Goal: Task Accomplishment & Management: Use online tool/utility

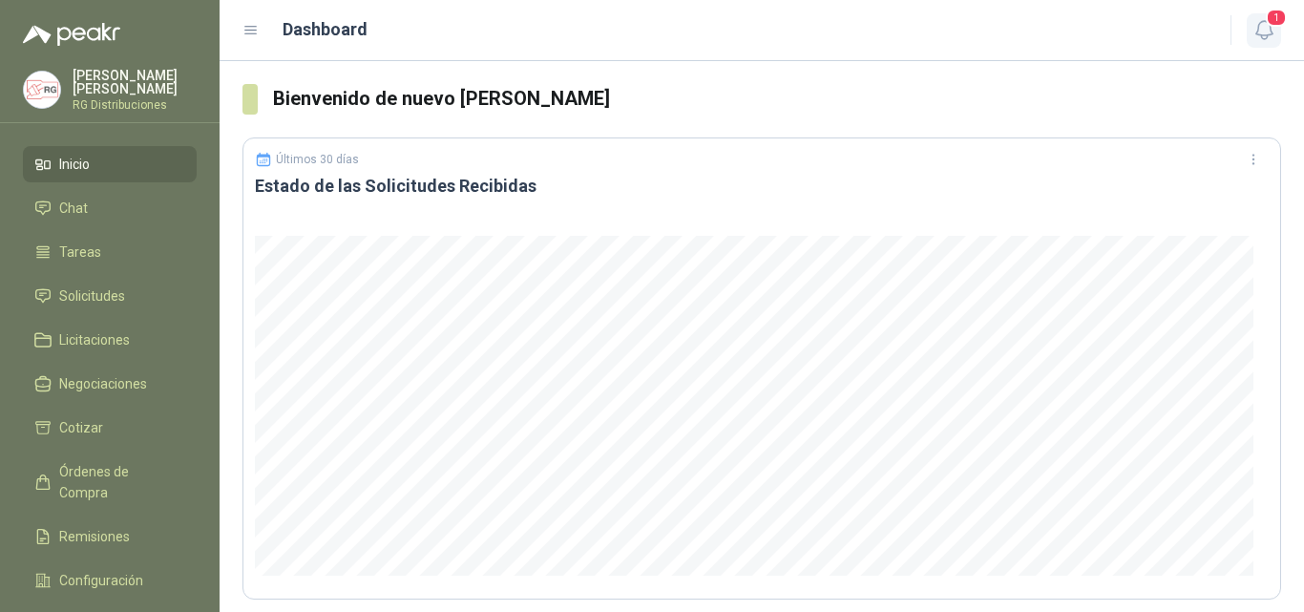
click at [1277, 12] on span "1" at bounding box center [1276, 18] width 21 height 18
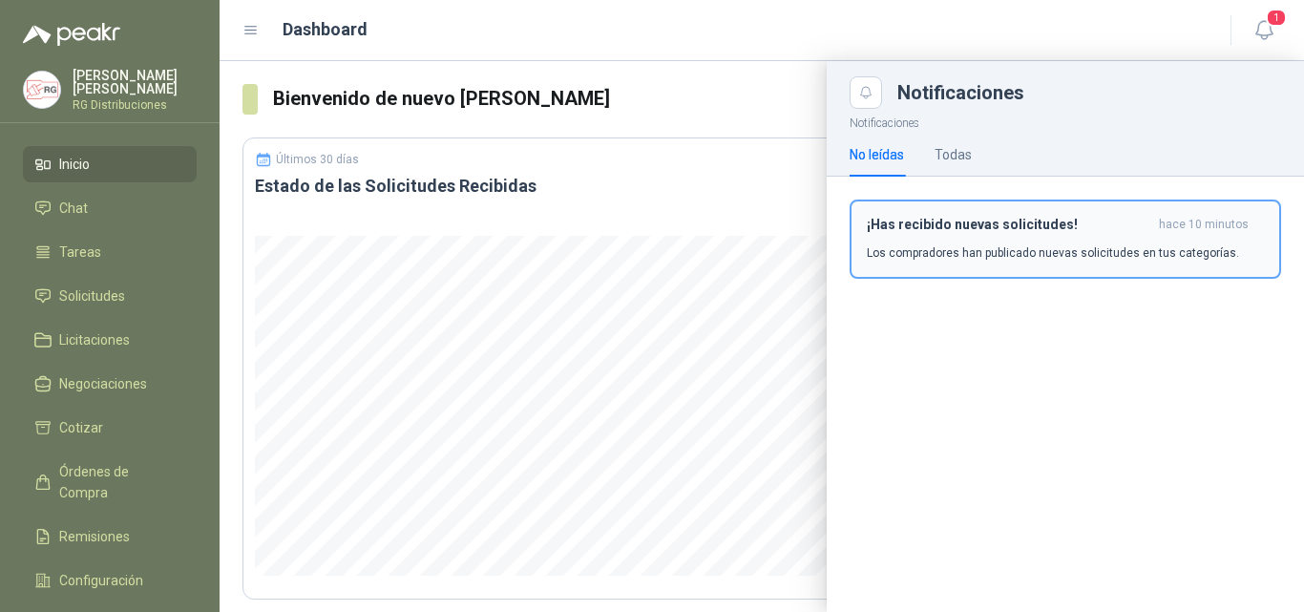
click at [1091, 264] on button "¡Has recibido nuevas solicitudes! hace 10 minutos Los compradores han publicado…" at bounding box center [1066, 239] width 432 height 79
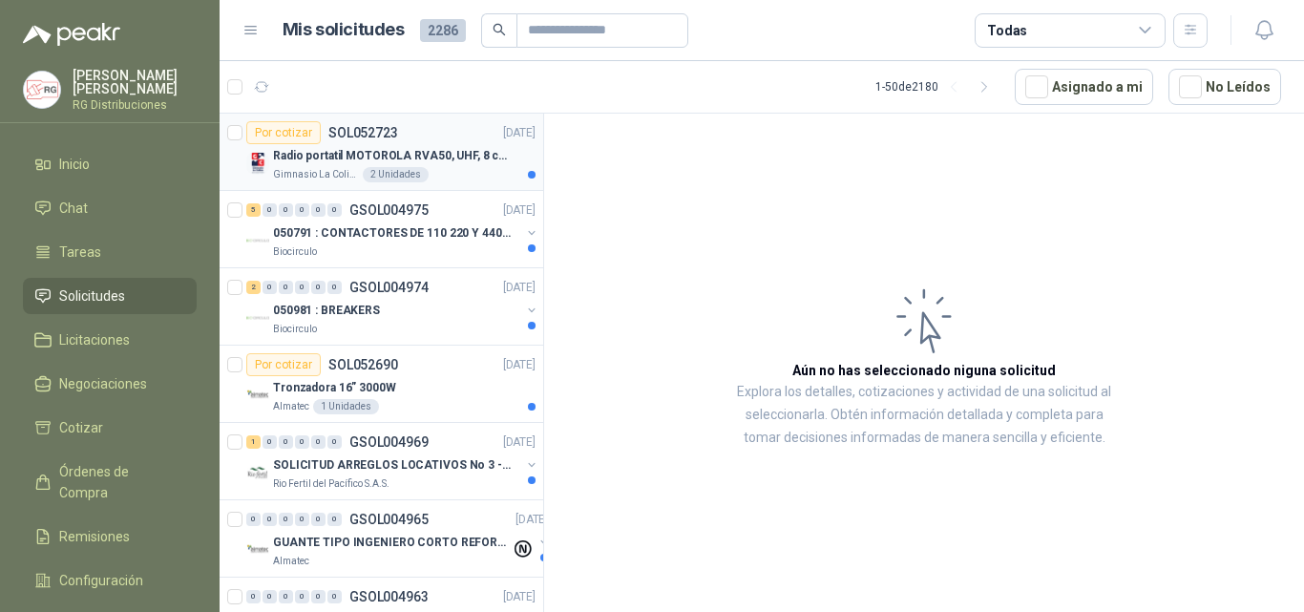
click at [480, 148] on p "Radio portatil MOTOROLA RVA50, UHF, 8 canales, 500MW" at bounding box center [392, 156] width 238 height 18
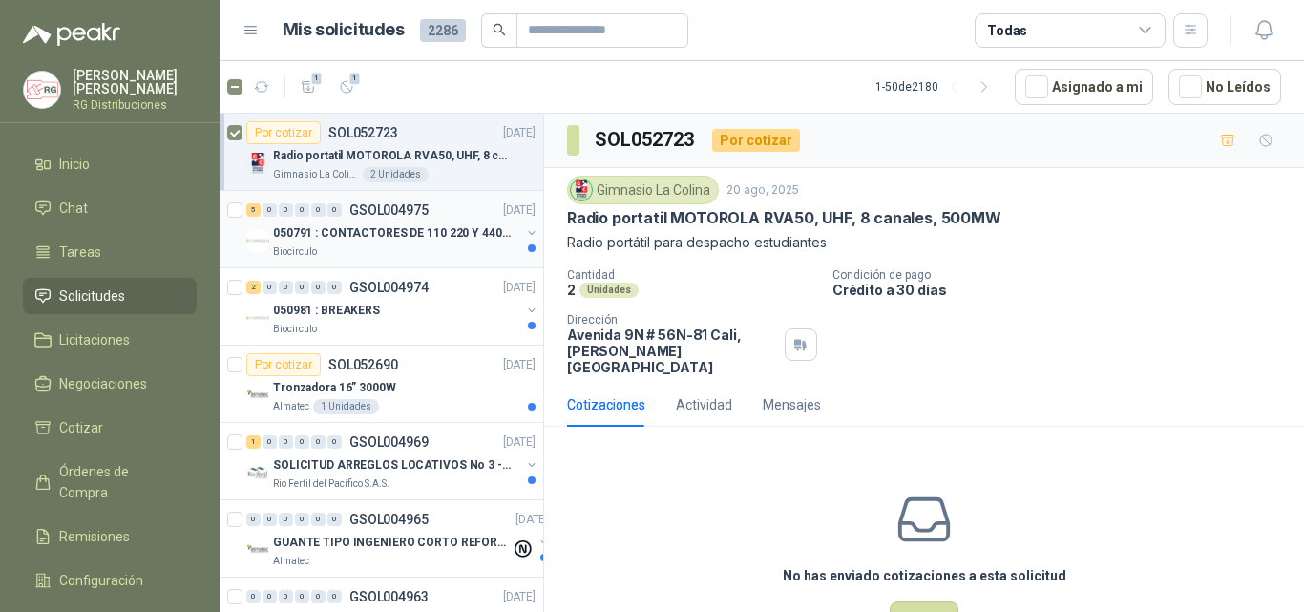
click at [419, 221] on div "5 0 0 0 0 0 GSOL004975 [DATE]" at bounding box center [392, 210] width 293 height 23
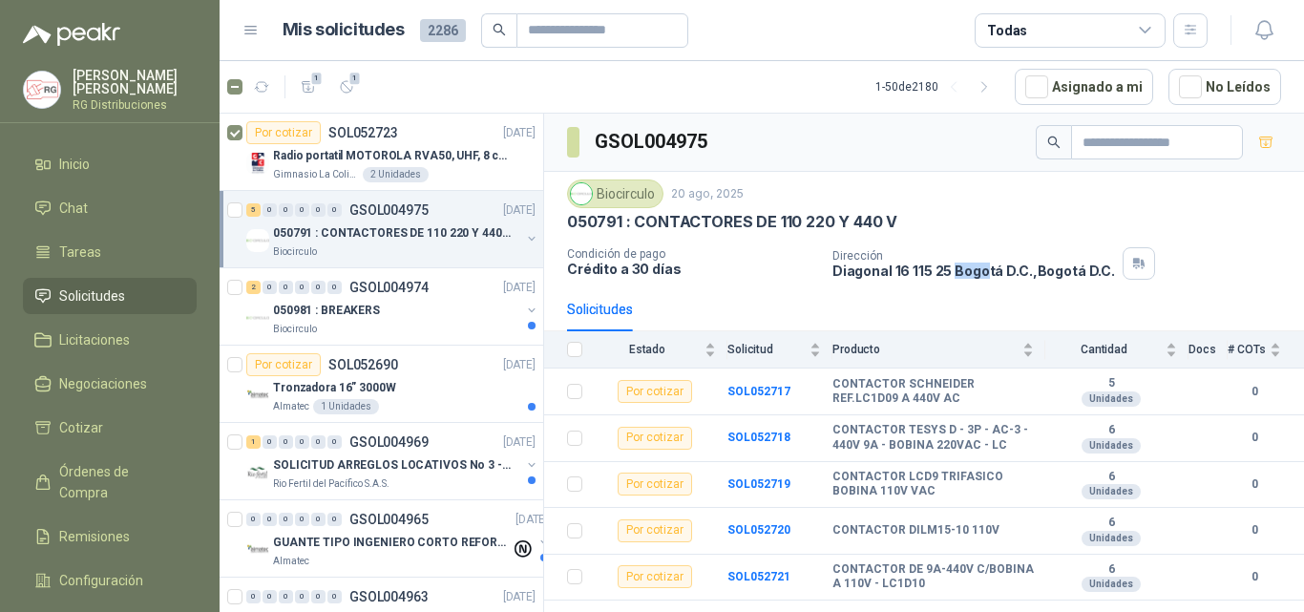
drag, startPoint x: 952, startPoint y: 271, endPoint x: 985, endPoint y: 269, distance: 33.5
click at [985, 269] on p "[STREET_ADDRESS] D.C. , [GEOGRAPHIC_DATA] D.C." at bounding box center [974, 271] width 283 height 16
drag, startPoint x: 945, startPoint y: 301, endPoint x: 882, endPoint y: 307, distance: 63.4
click at [945, 302] on div "Solicitudes" at bounding box center [924, 309] width 714 height 44
click at [402, 317] on div "050981 : BREAKERS" at bounding box center [396, 310] width 247 height 23
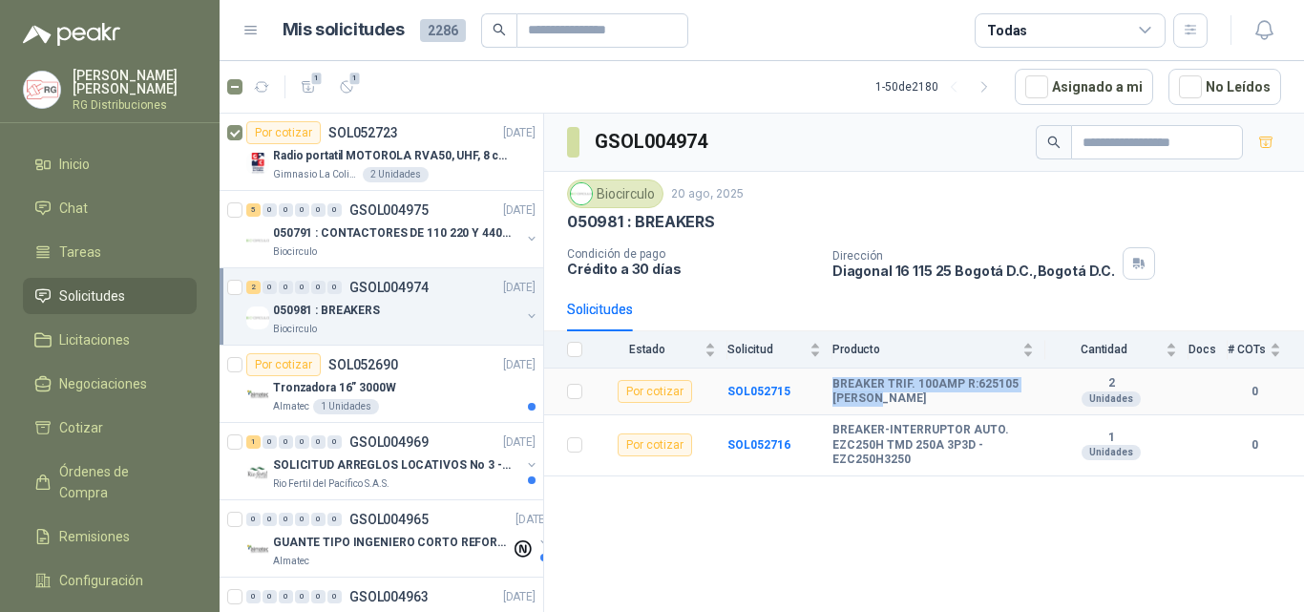
drag, startPoint x: 835, startPoint y: 382, endPoint x: 916, endPoint y: 404, distance: 83.2
click at [898, 404] on b "BREAKER TRIF. 100AMP R:625105 [PERSON_NAME]" at bounding box center [933, 392] width 201 height 30
click at [960, 401] on b "BREAKER TRIF. 100AMP R:625105 [PERSON_NAME]" at bounding box center [933, 392] width 201 height 30
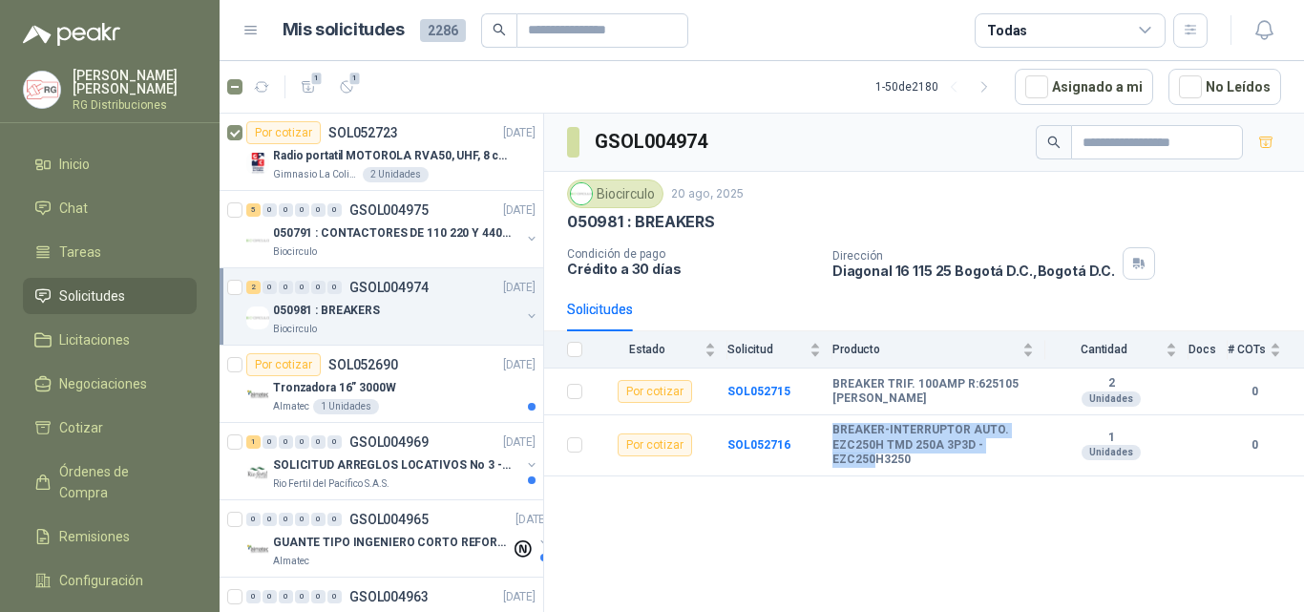
drag, startPoint x: 826, startPoint y: 430, endPoint x: 909, endPoint y: 477, distance: 95.8
click at [884, 477] on div "GSOL004974 Biocirculo [DATE] 050981 : BREAKERS Condición de pago Crédito a 30 d…" at bounding box center [924, 366] width 760 height 505
click at [958, 473] on td "BREAKER-INTERRUPTOR AUTO. EZC250H TMD 250A 3P3D -EZC250H3250" at bounding box center [939, 445] width 213 height 61
click at [445, 389] on div "Tronzadora 16” 3000W" at bounding box center [404, 387] width 263 height 23
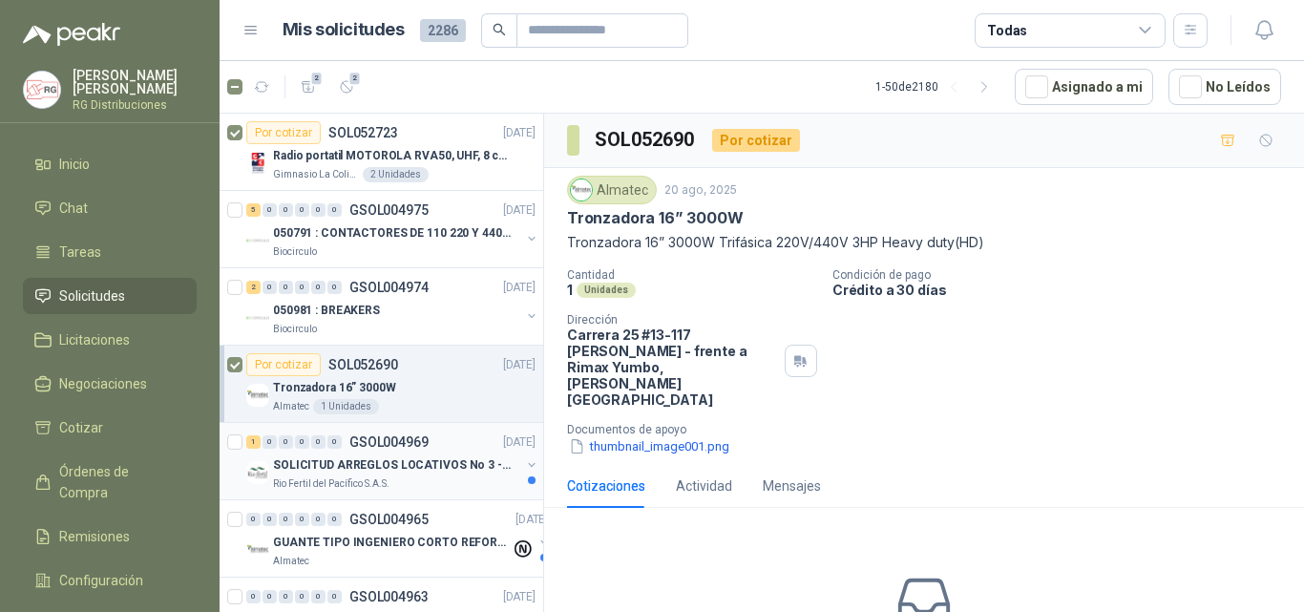
click at [423, 484] on div "Rio Fertil del Pacífico S.A.S." at bounding box center [396, 483] width 247 height 15
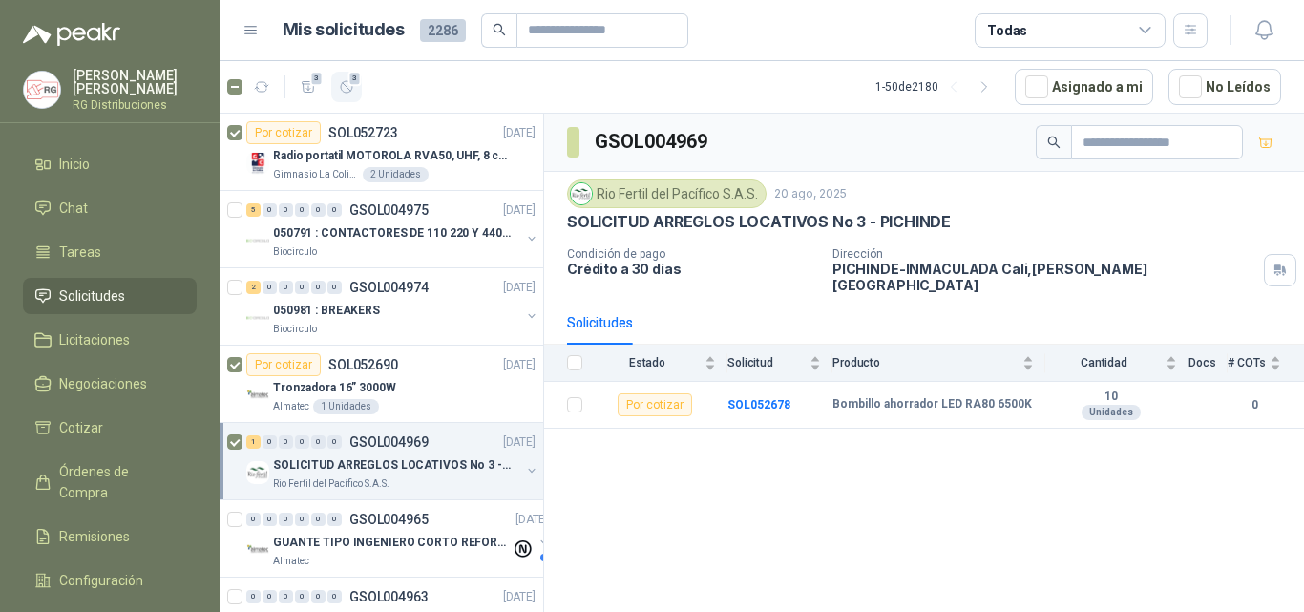
click at [351, 82] on span "3" at bounding box center [355, 78] width 13 height 15
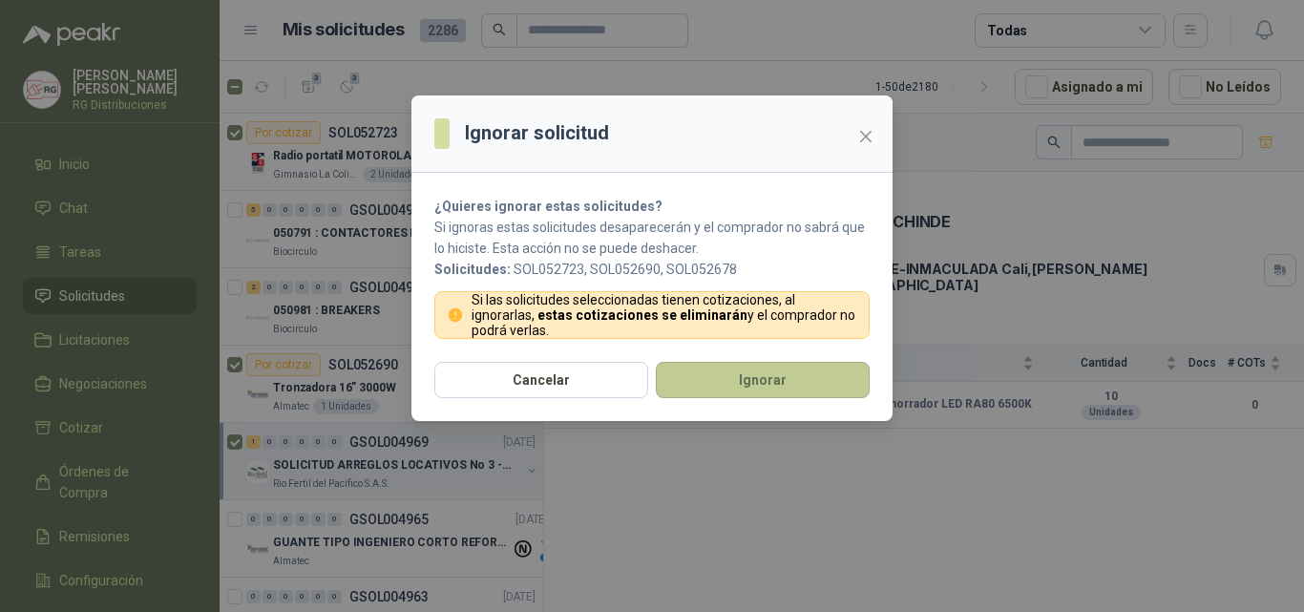
click at [742, 373] on button "Ignorar" at bounding box center [763, 380] width 214 height 36
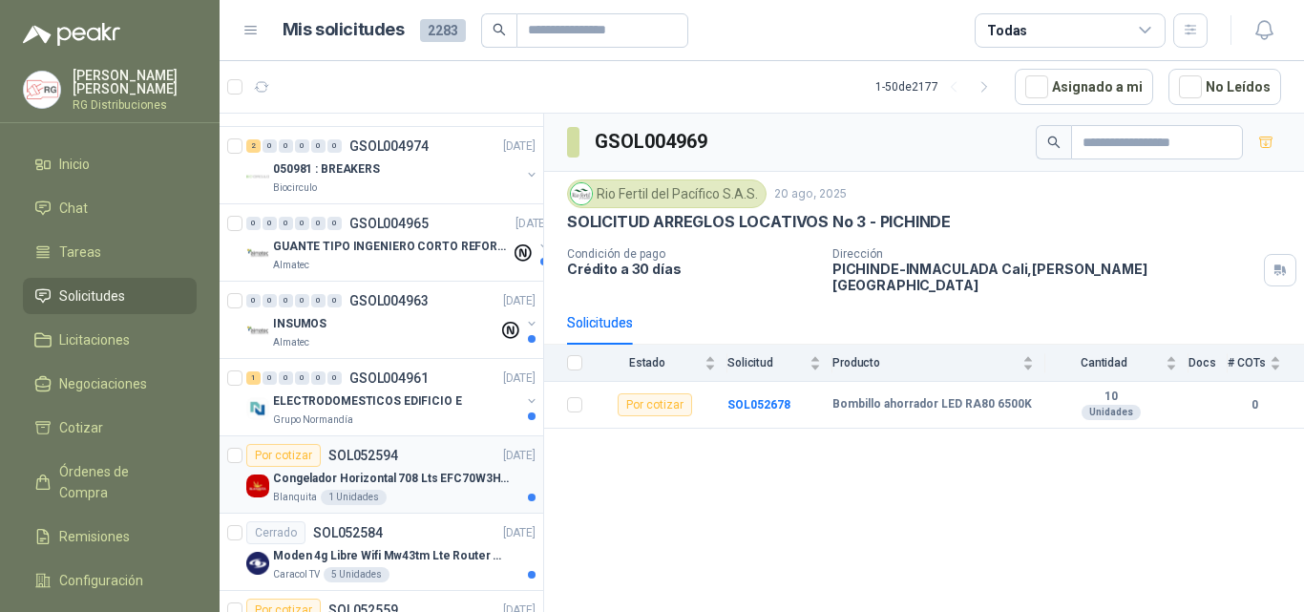
scroll to position [95, 0]
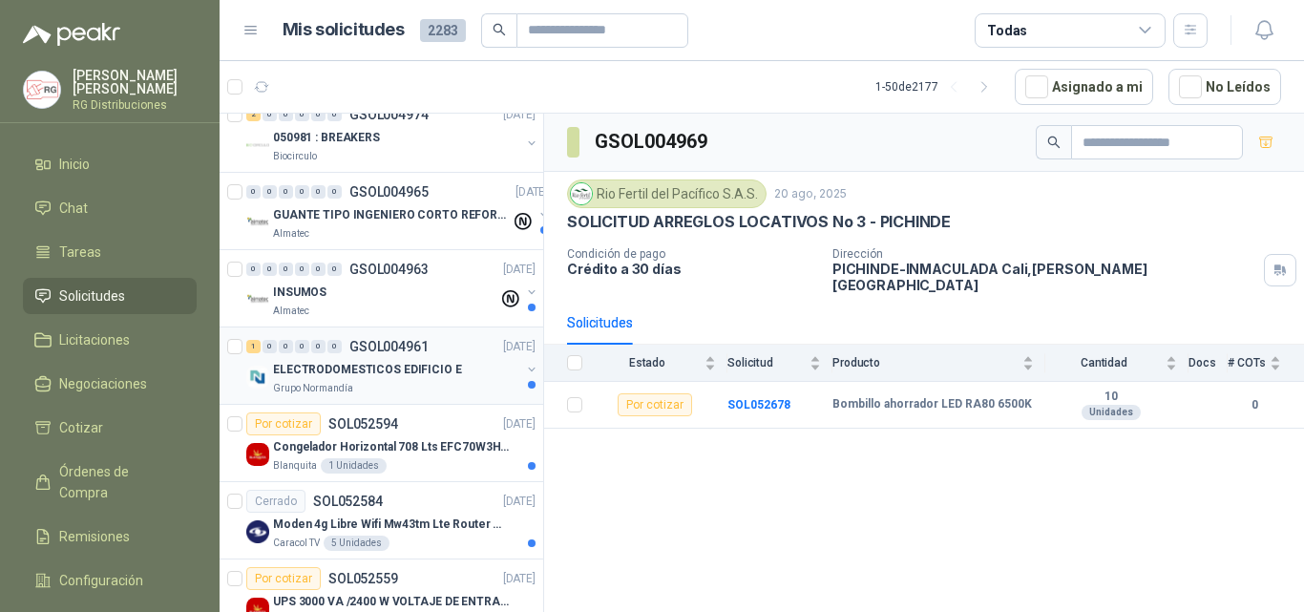
click at [419, 370] on p "ELECTRODOMESTICOS EDIFICIO E" at bounding box center [367, 370] width 189 height 18
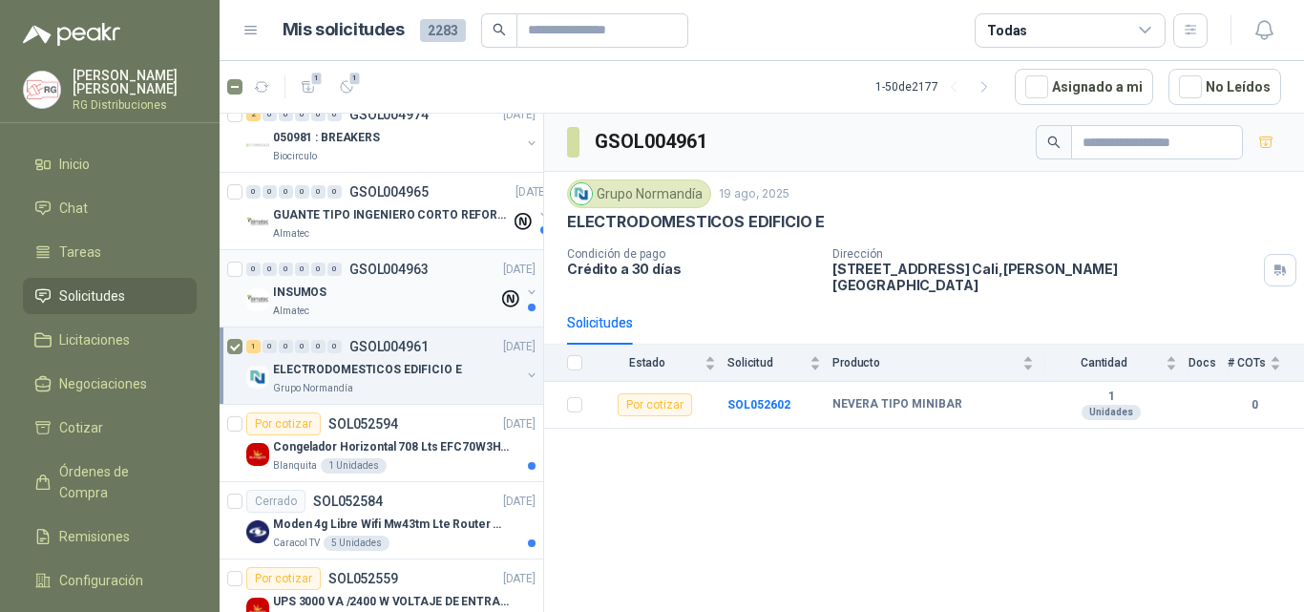
scroll to position [191, 0]
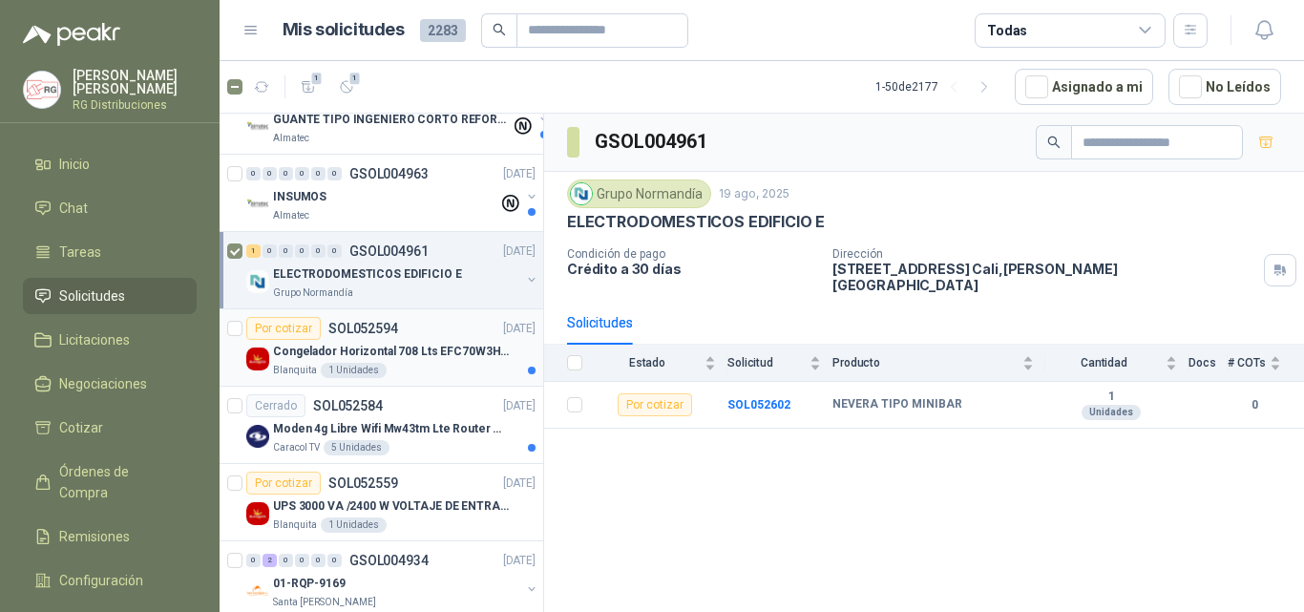
click at [442, 346] on p "Congelador Horizontal 708 Lts EFC70W3HTW Blanco Modelo EFC70W3HTW Código 501967" at bounding box center [392, 352] width 238 height 18
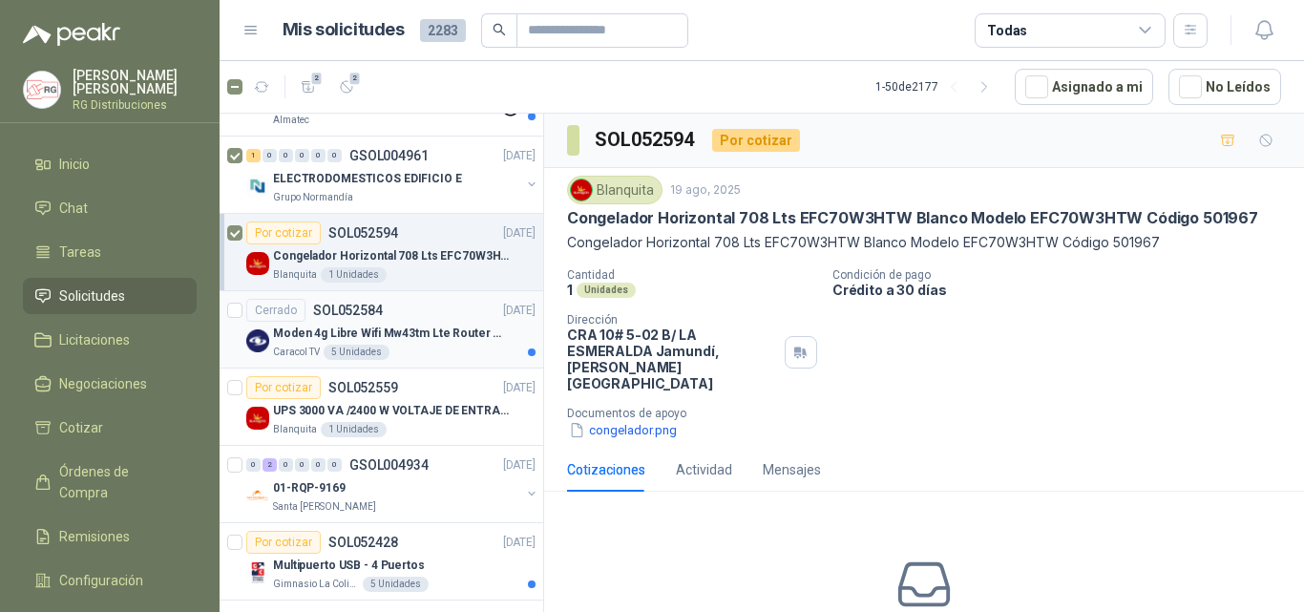
scroll to position [191, 0]
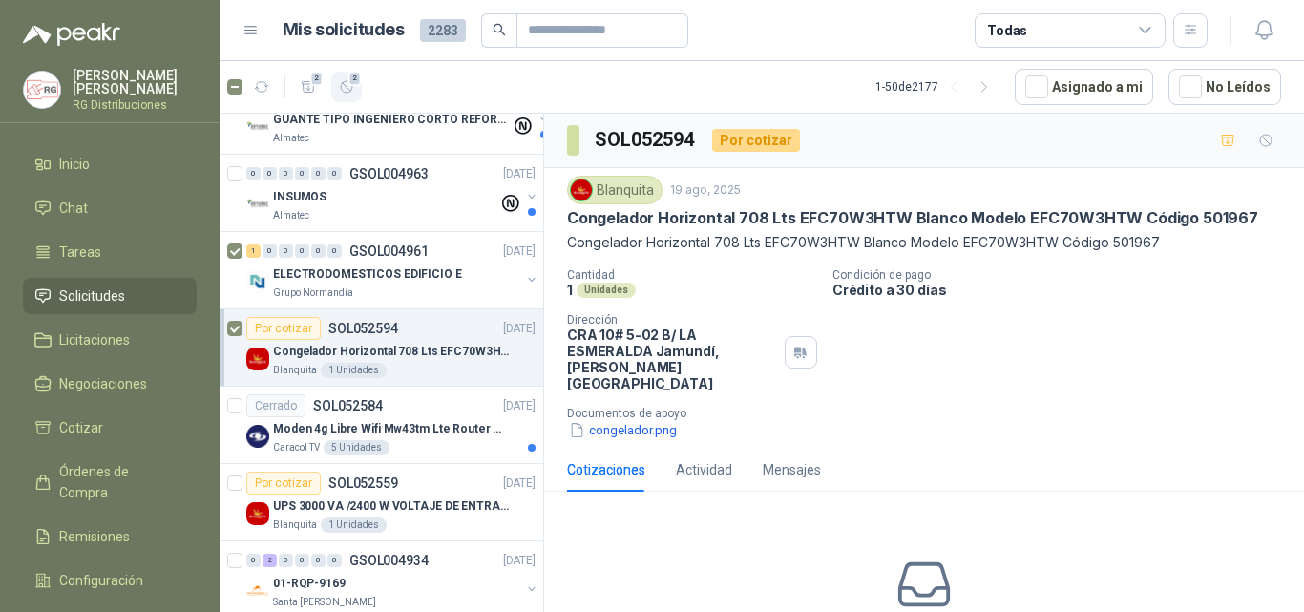
click at [348, 79] on icon "button" at bounding box center [347, 87] width 16 height 16
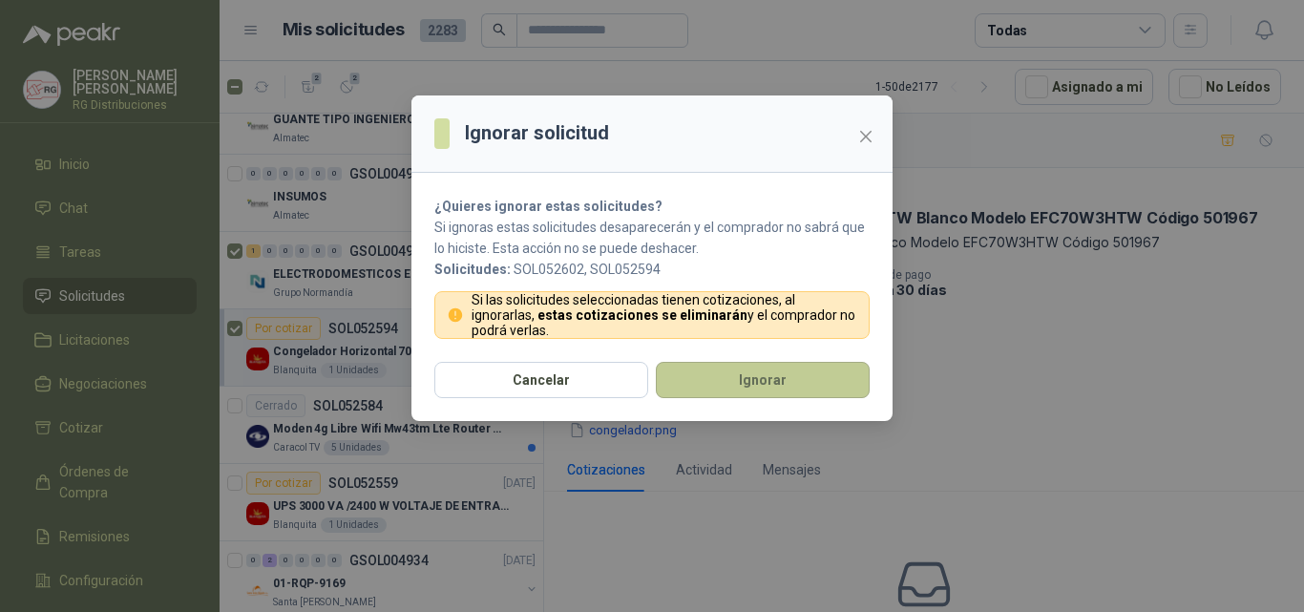
click at [699, 386] on button "Ignorar" at bounding box center [763, 380] width 214 height 36
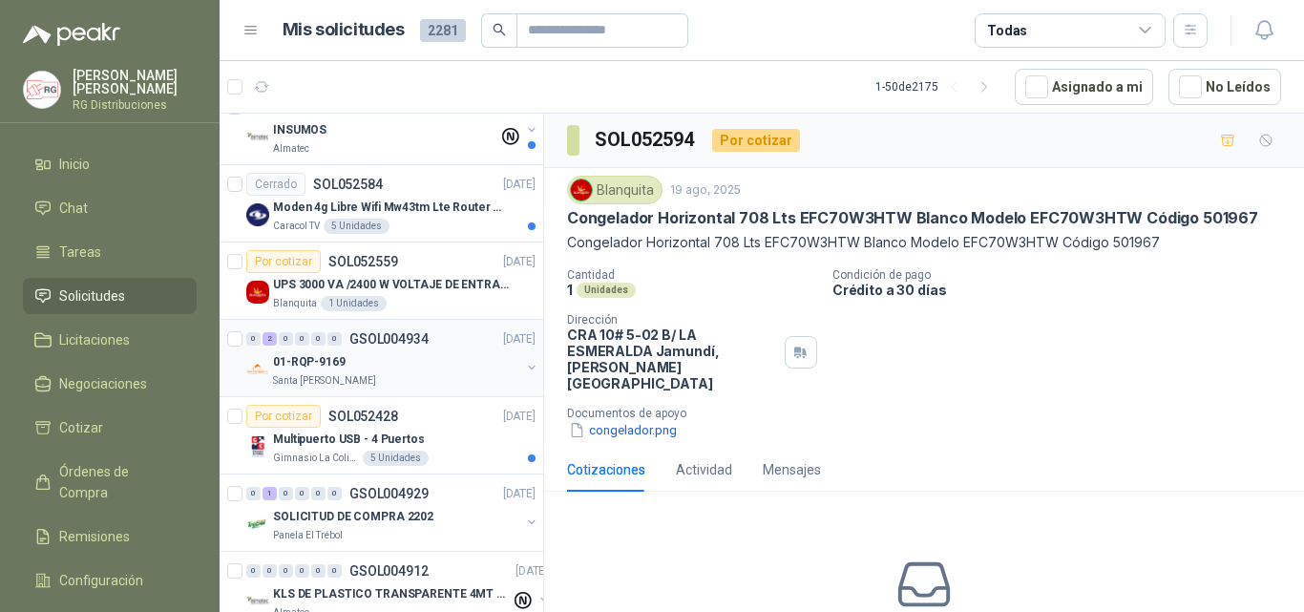
scroll to position [286, 0]
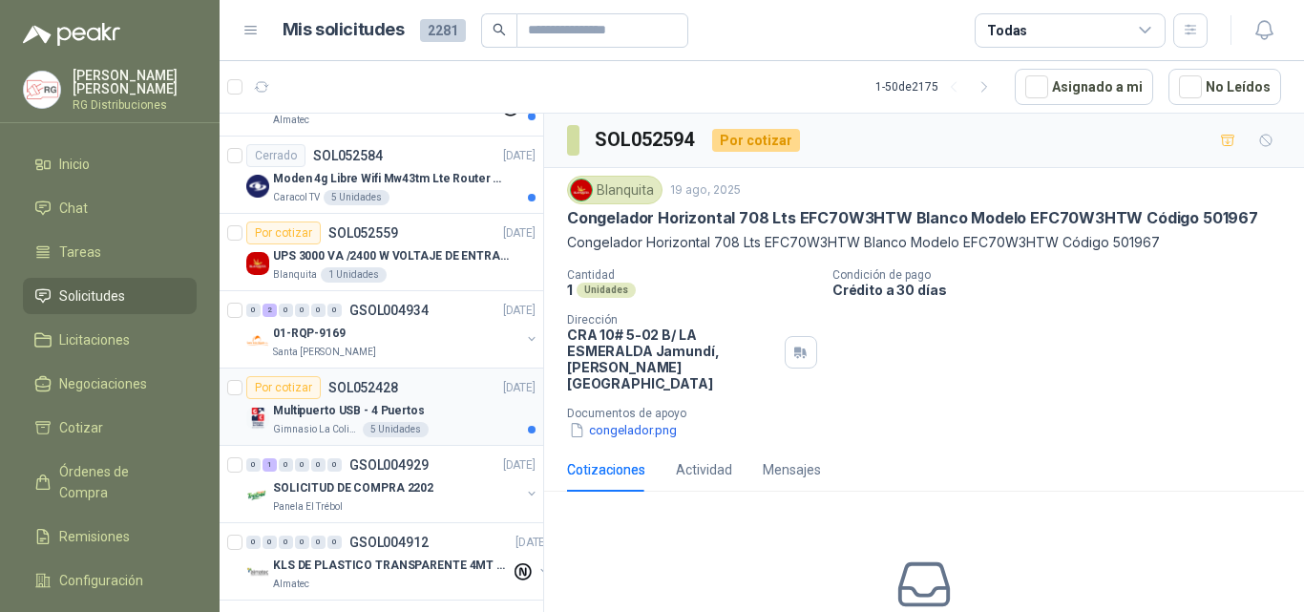
click at [471, 412] on div "Multipuerto USB - 4 Puertos" at bounding box center [404, 410] width 263 height 23
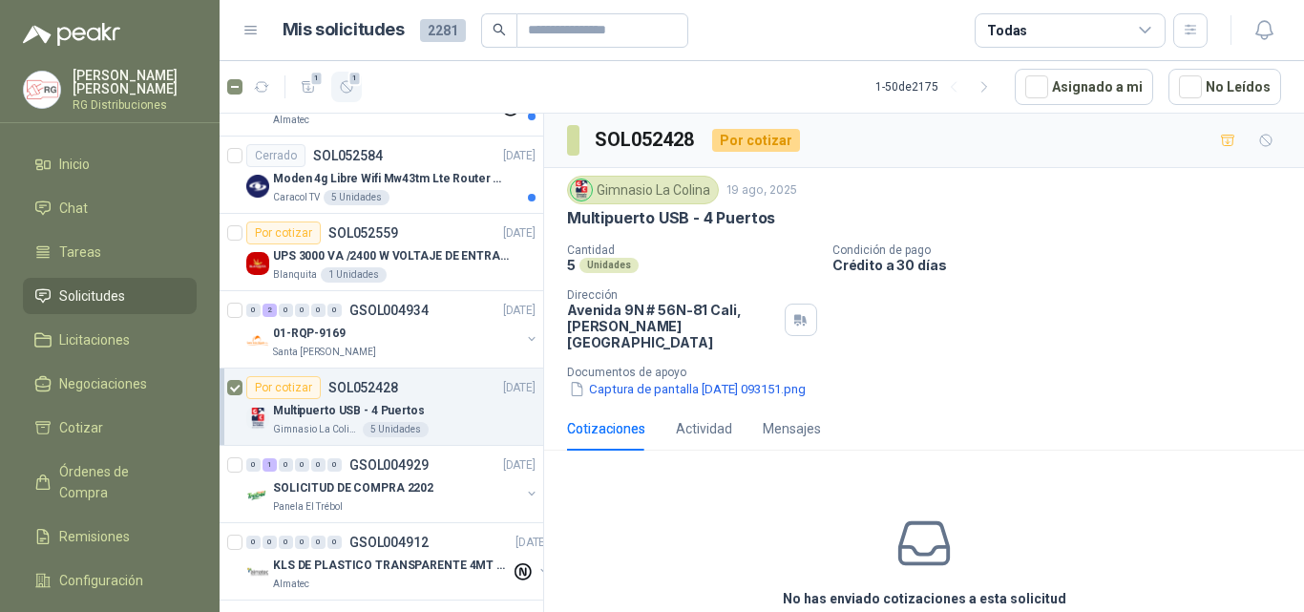
click at [349, 85] on icon "button" at bounding box center [347, 87] width 16 height 16
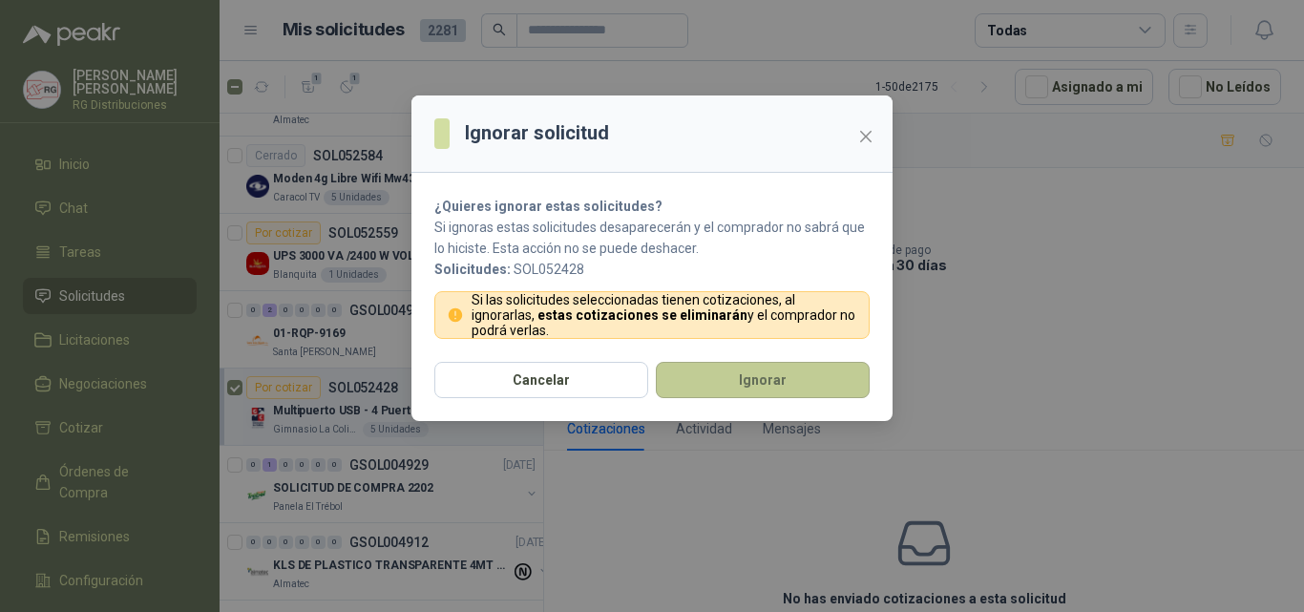
click at [701, 381] on button "Ignorar" at bounding box center [763, 380] width 214 height 36
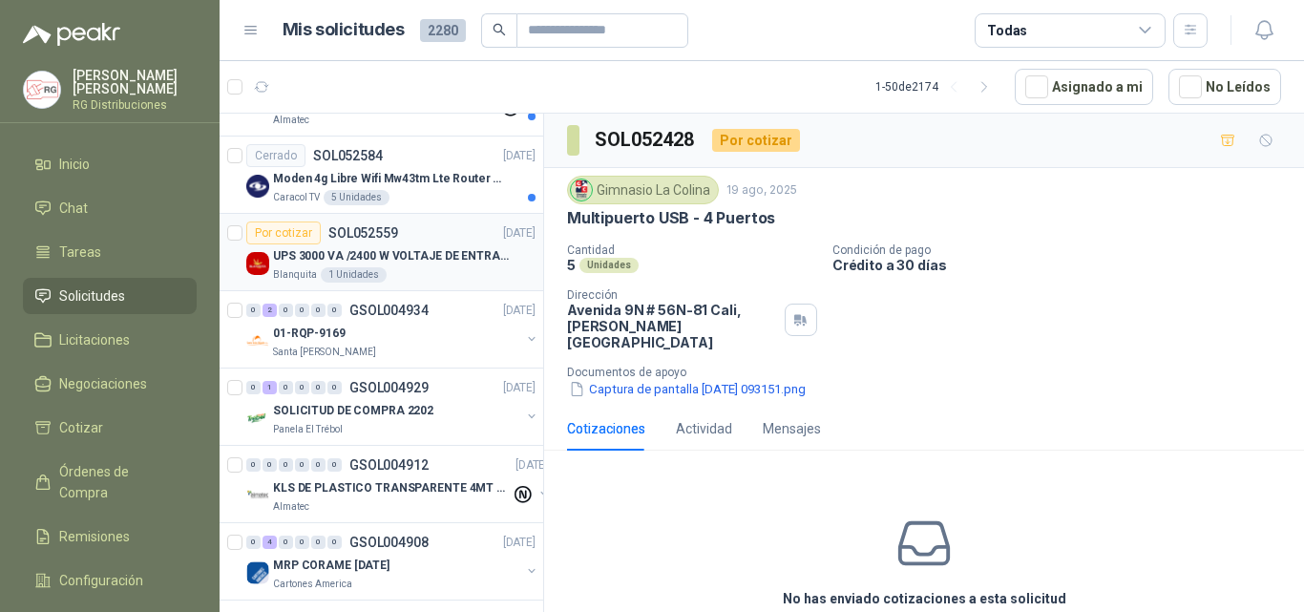
click at [427, 248] on p "UPS 3000 VA /2400 W VOLTAJE DE ENTRADA / SALIDA 12V ON LINE" at bounding box center [392, 256] width 238 height 18
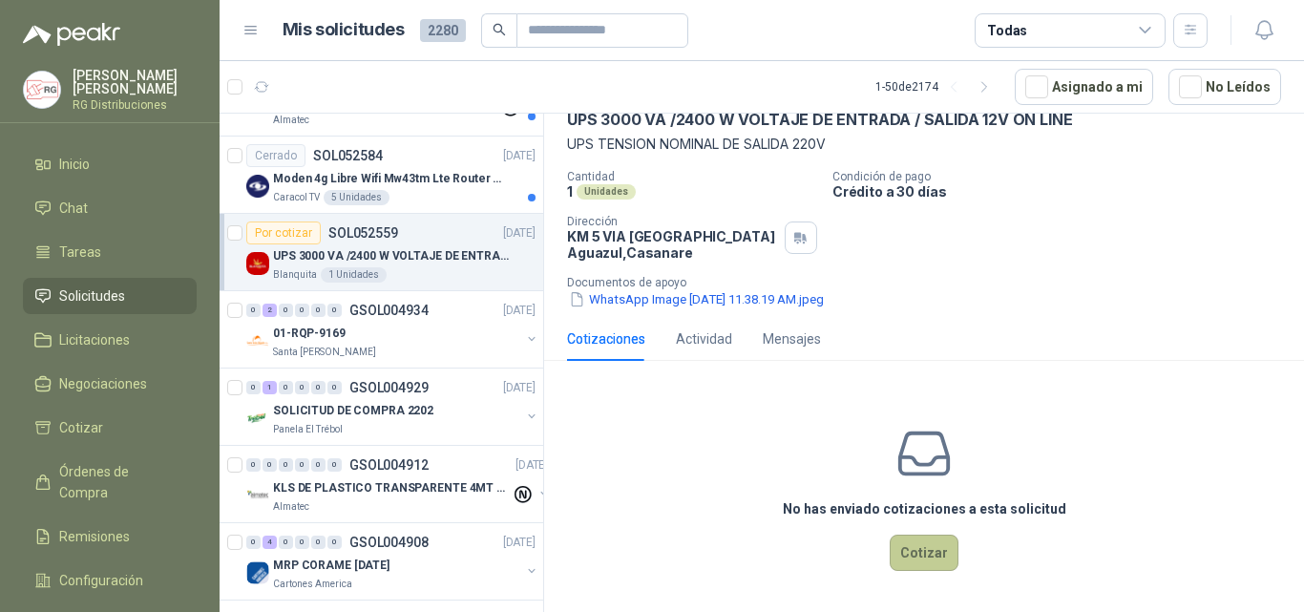
click at [908, 563] on button "Cotizar" at bounding box center [924, 553] width 69 height 36
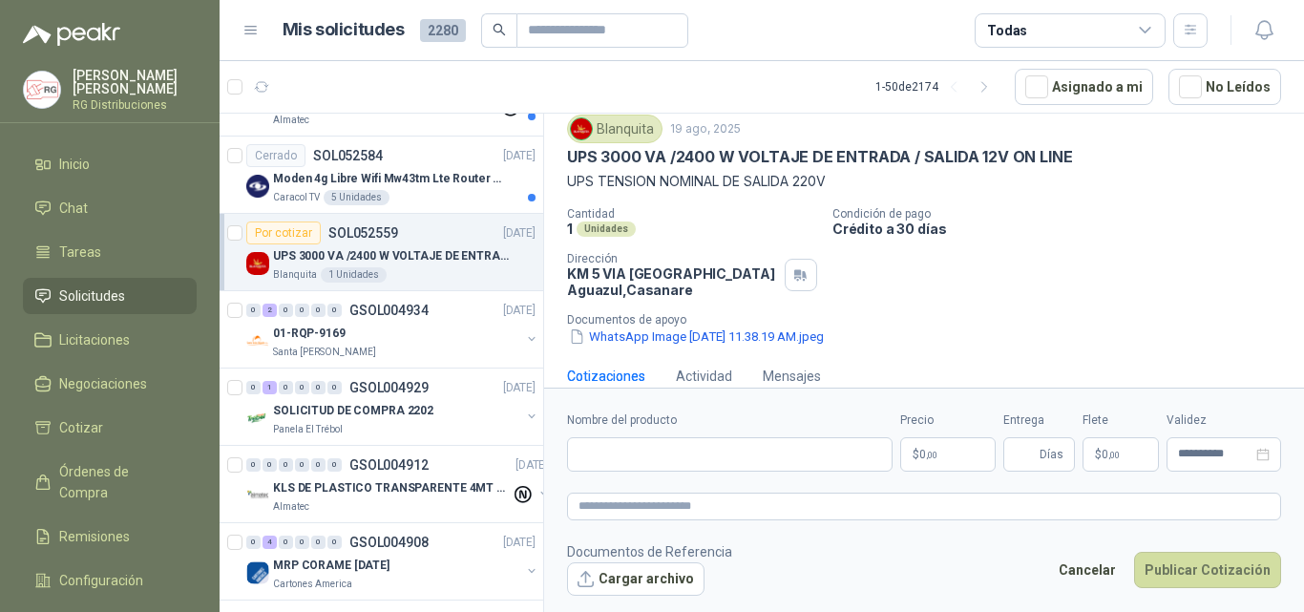
scroll to position [87, 0]
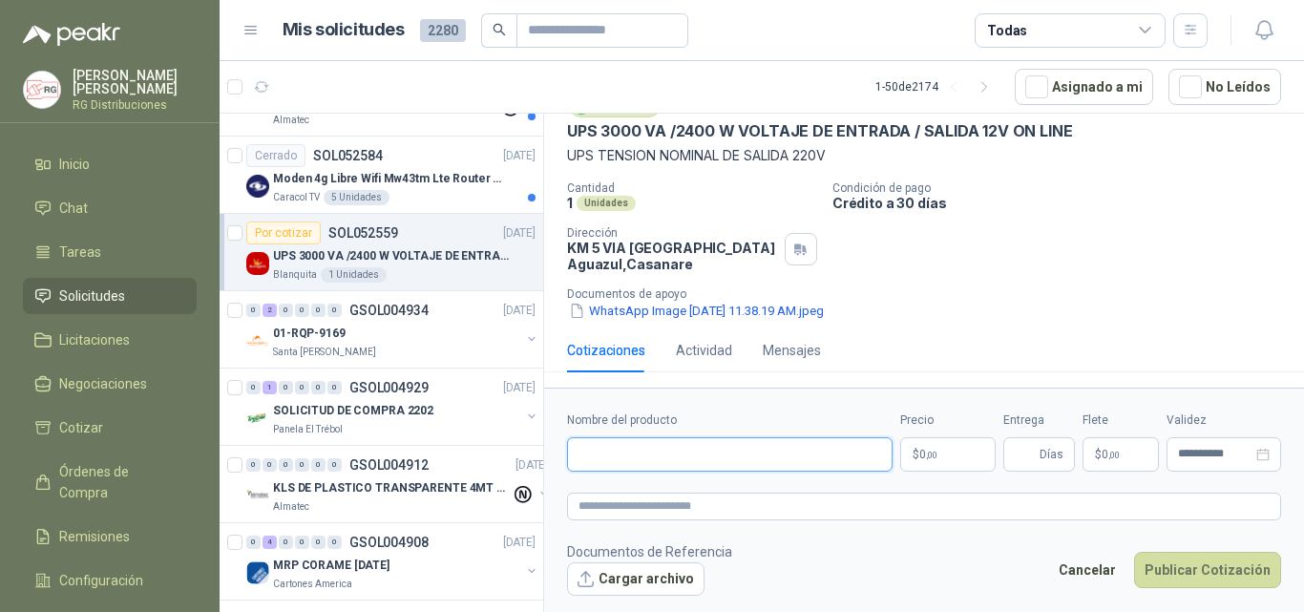
click at [670, 457] on input "Nombre del producto" at bounding box center [730, 454] width 326 height 34
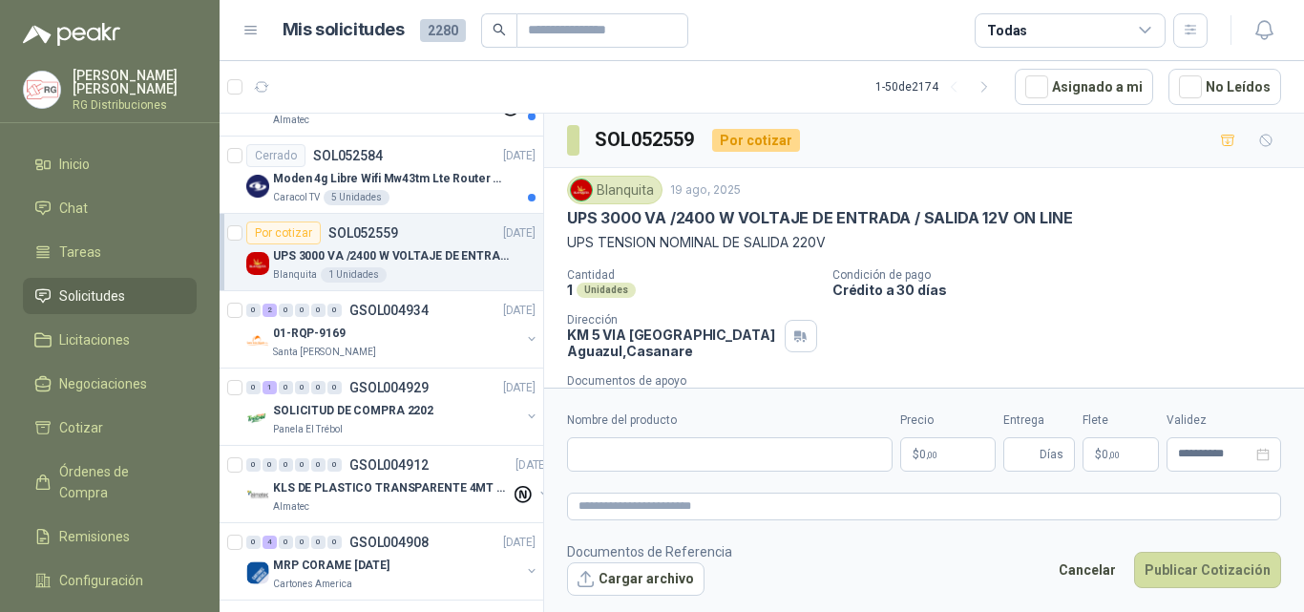
click at [1044, 330] on div "Cantidad 1 Unidades Condición de pago Crédito a 30 días Dirección KM 5 VIA AGUA…" at bounding box center [924, 337] width 714 height 139
drag, startPoint x: 600, startPoint y: 444, endPoint x: 605, endPoint y: 455, distance: 12.8
click at [600, 444] on input "Nombre del producto" at bounding box center [730, 454] width 326 height 34
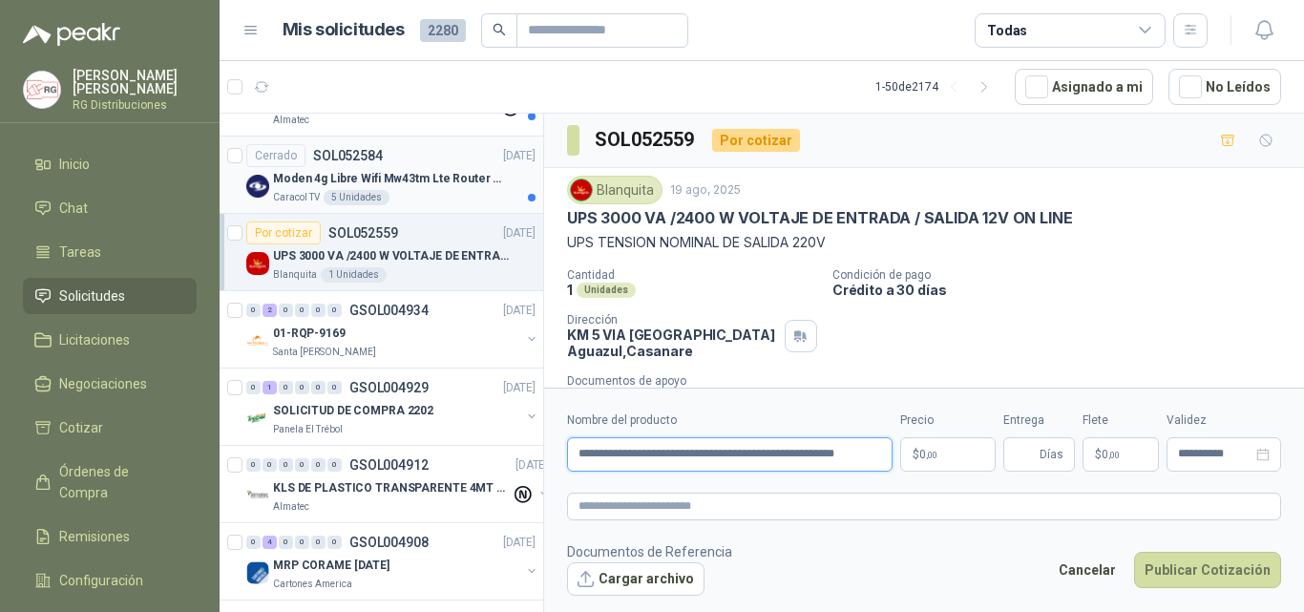
scroll to position [0, 9]
type input "**********"
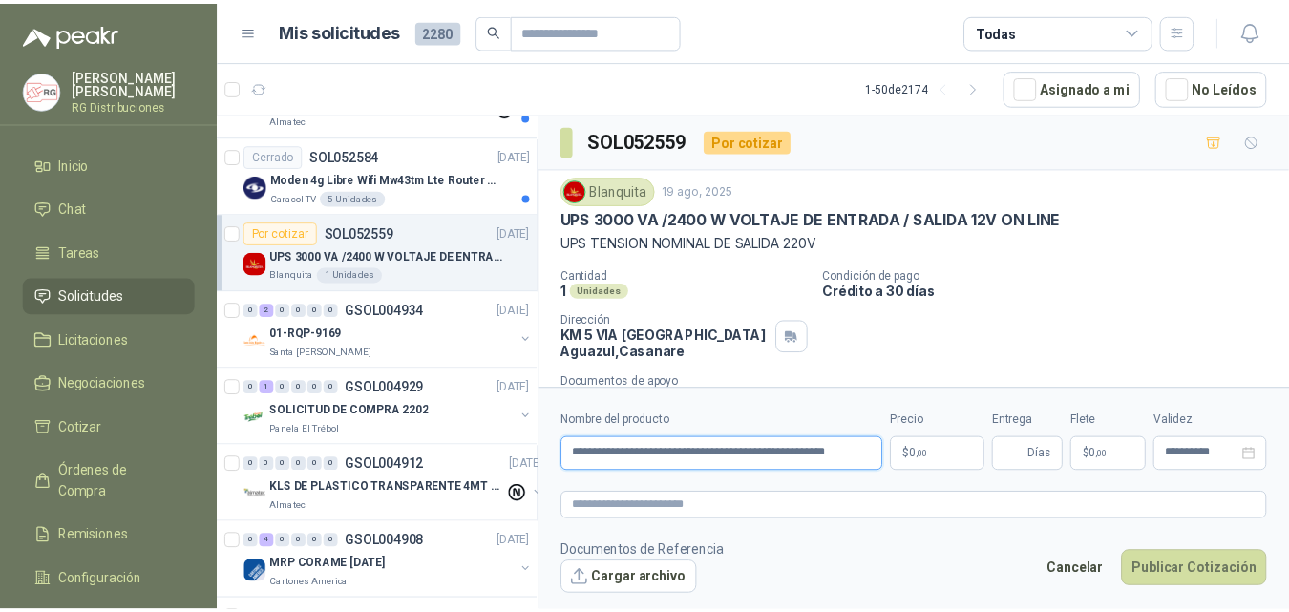
scroll to position [0, 0]
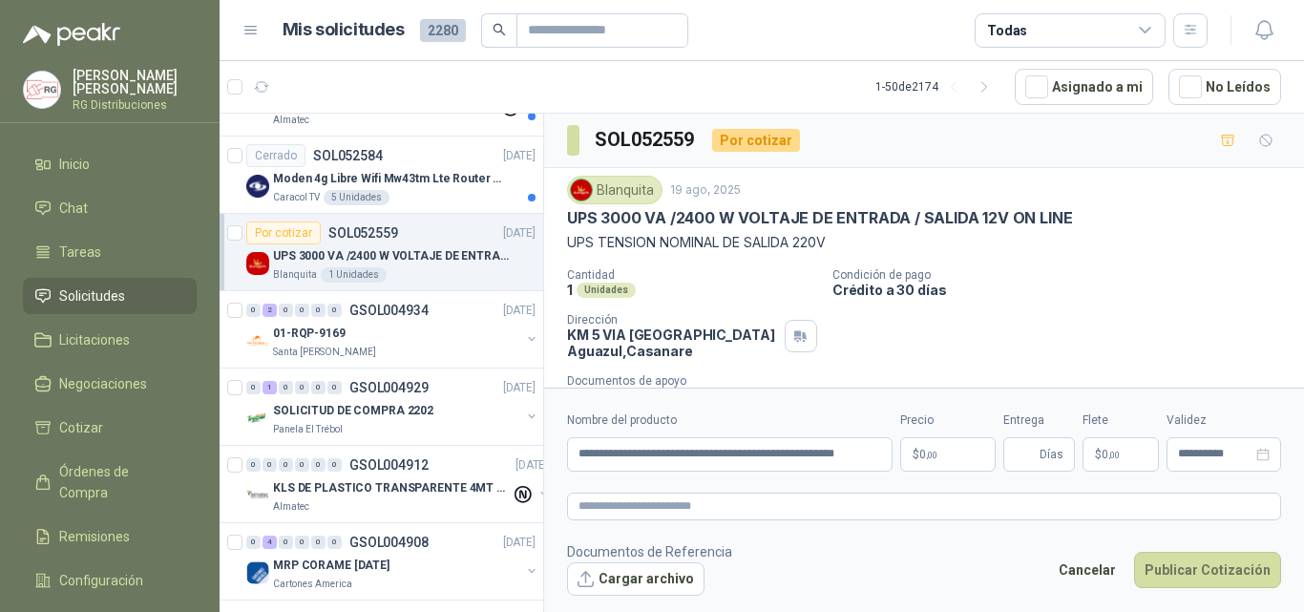
click at [947, 458] on body "[PERSON_NAME] RG Distribuciones Inicio Chat Tareas Solicitudes Licitaciones Neg…" at bounding box center [652, 306] width 1304 height 612
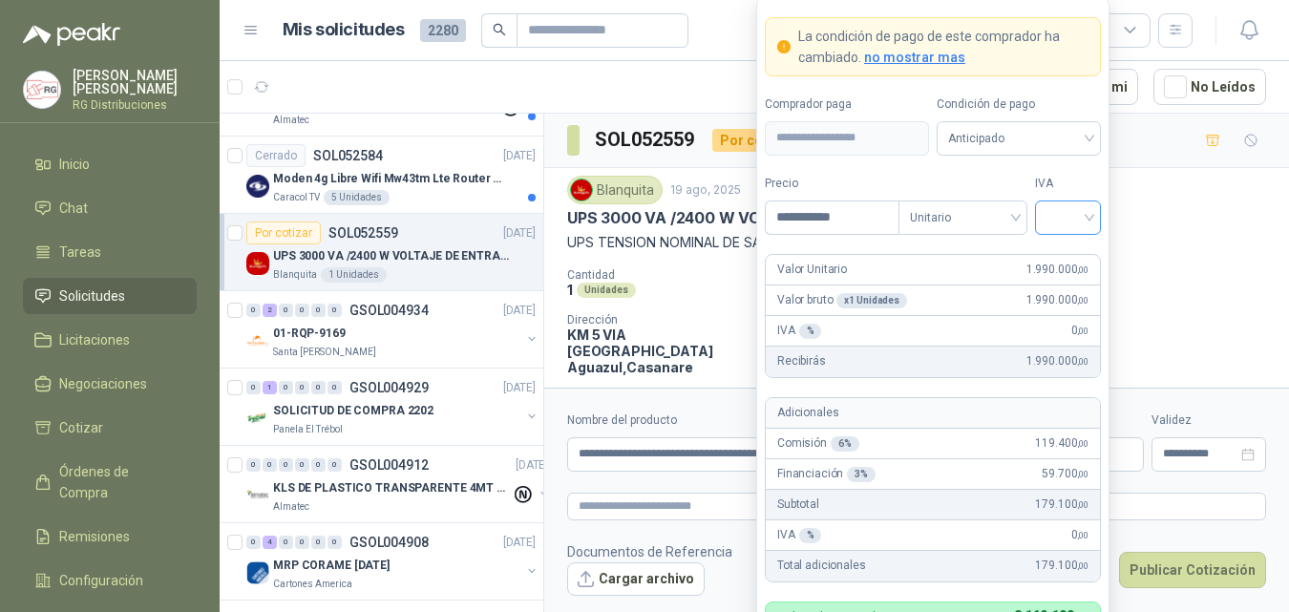
type input "**********"
click at [1077, 224] on input "search" at bounding box center [1067, 215] width 43 height 29
click at [1070, 257] on div "19%" at bounding box center [1067, 256] width 35 height 21
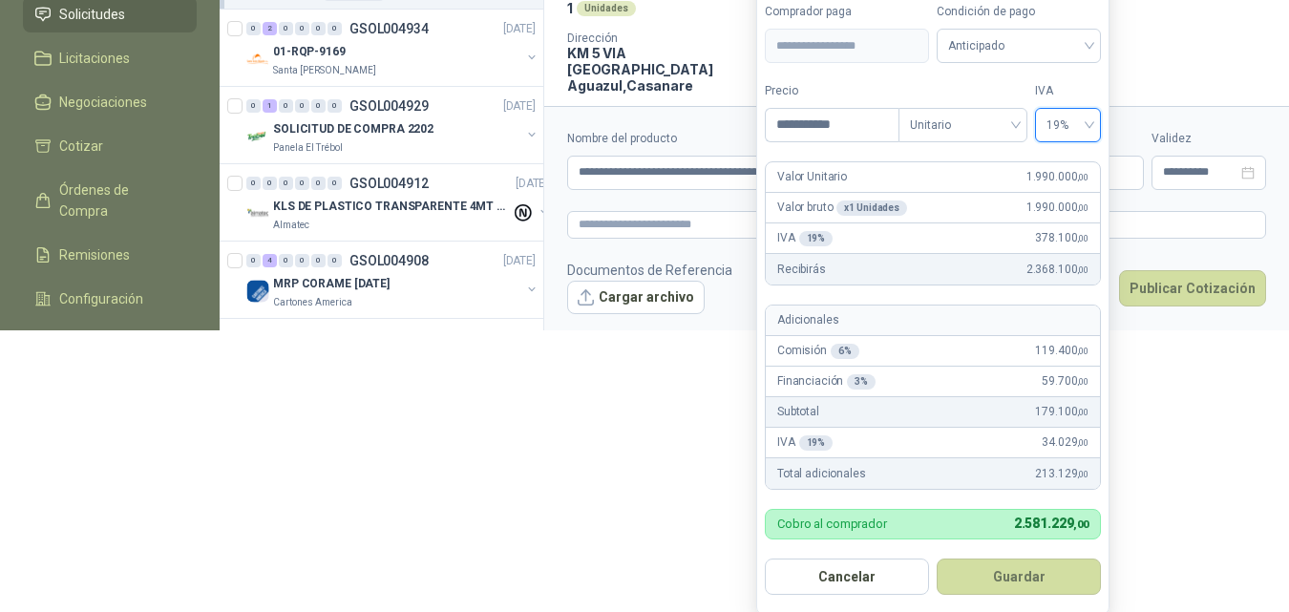
scroll to position [285, 0]
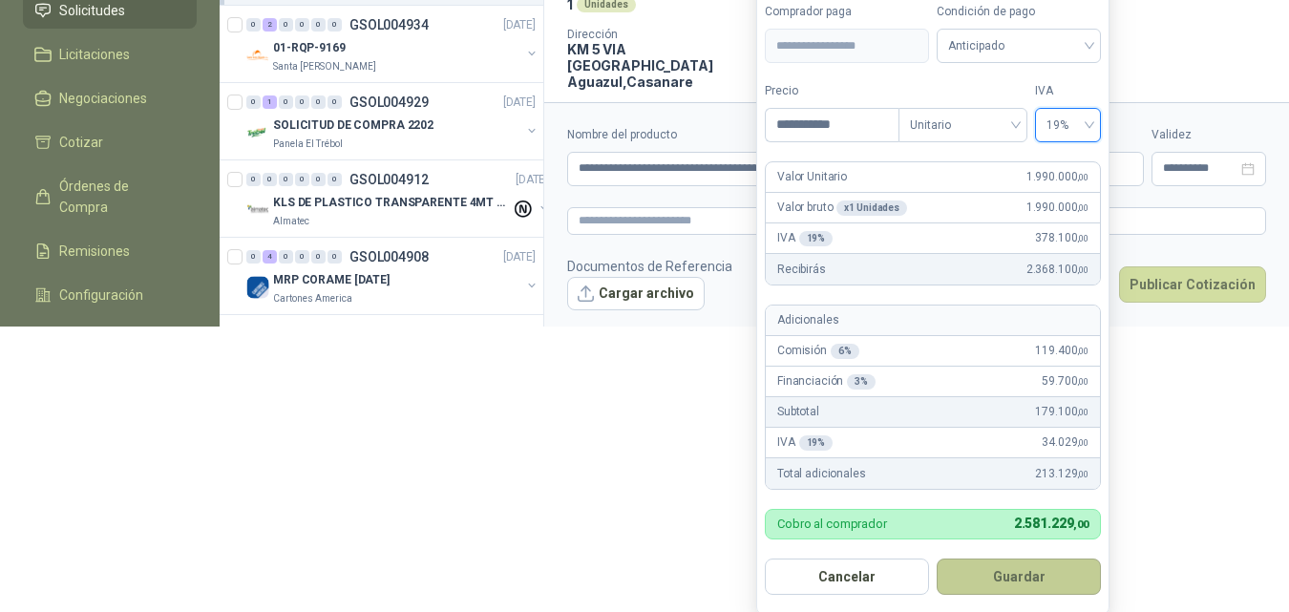
click at [1025, 577] on button "Guardar" at bounding box center [1019, 577] width 164 height 36
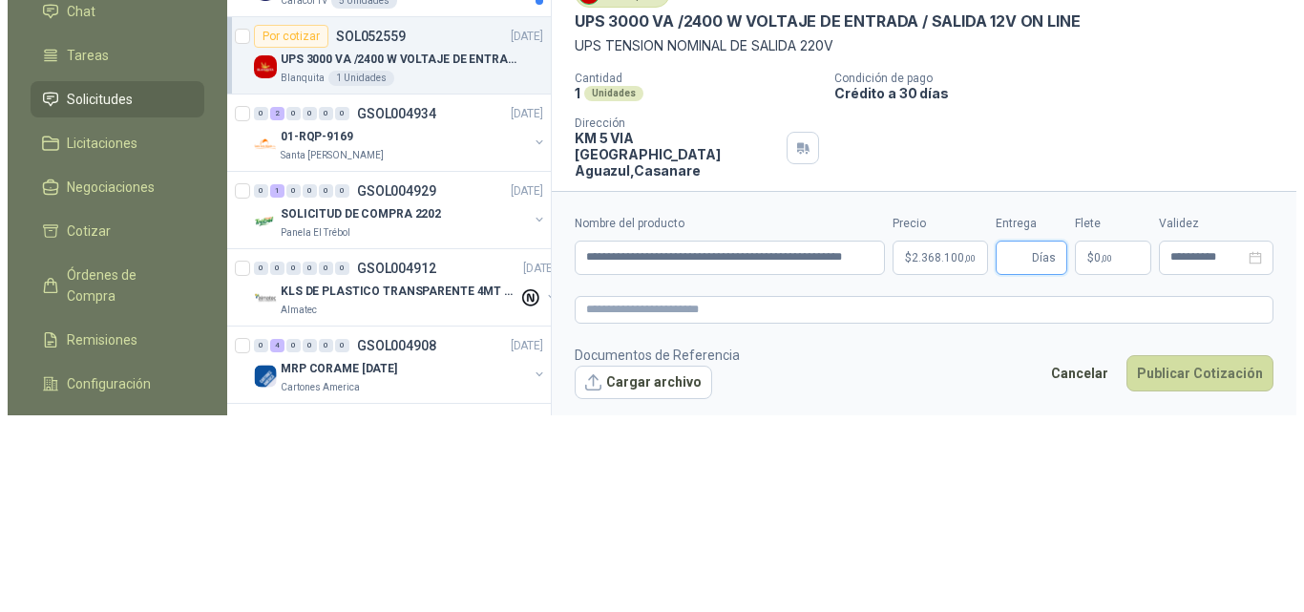
scroll to position [0, 0]
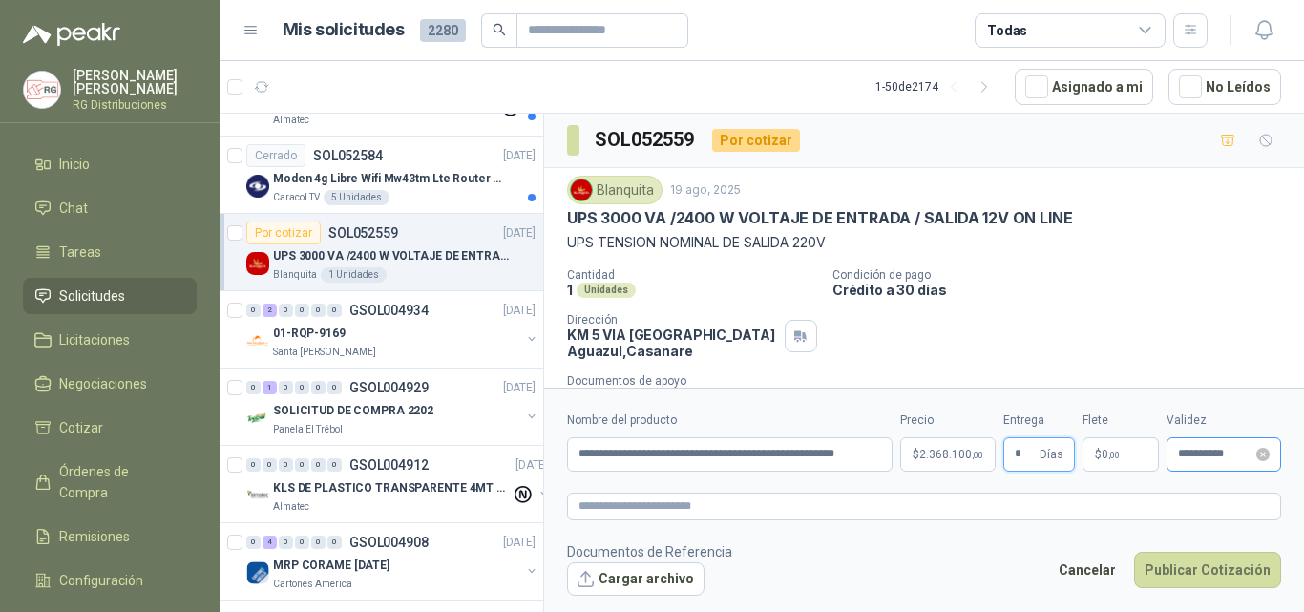
type input "*"
click at [1203, 455] on input "**********" at bounding box center [1215, 454] width 74 height 12
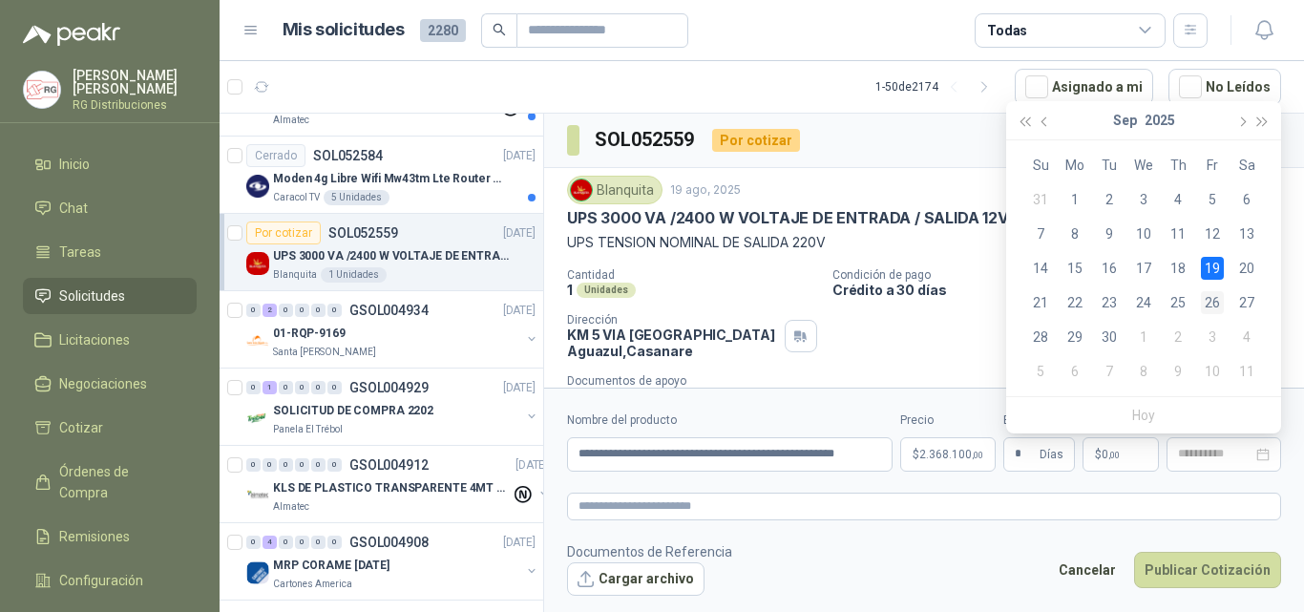
click at [1214, 292] on div "26" at bounding box center [1212, 302] width 23 height 23
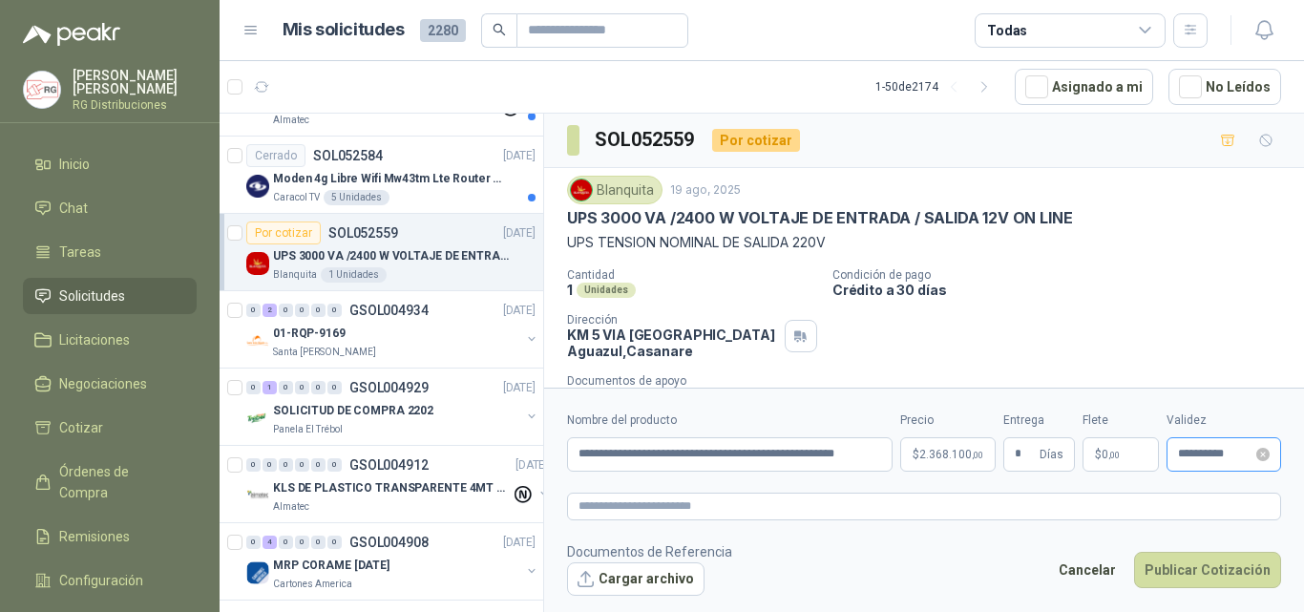
type input "**********"
click at [1204, 576] on button "Publicar Cotización" at bounding box center [1207, 570] width 147 height 36
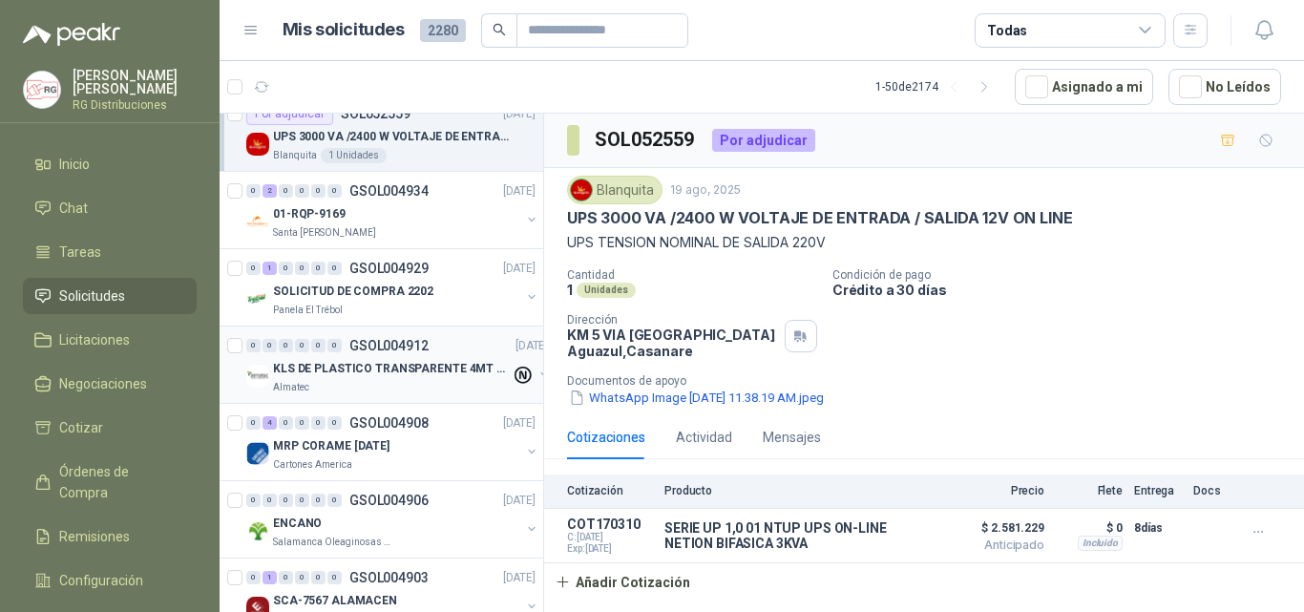
scroll to position [286, 0]
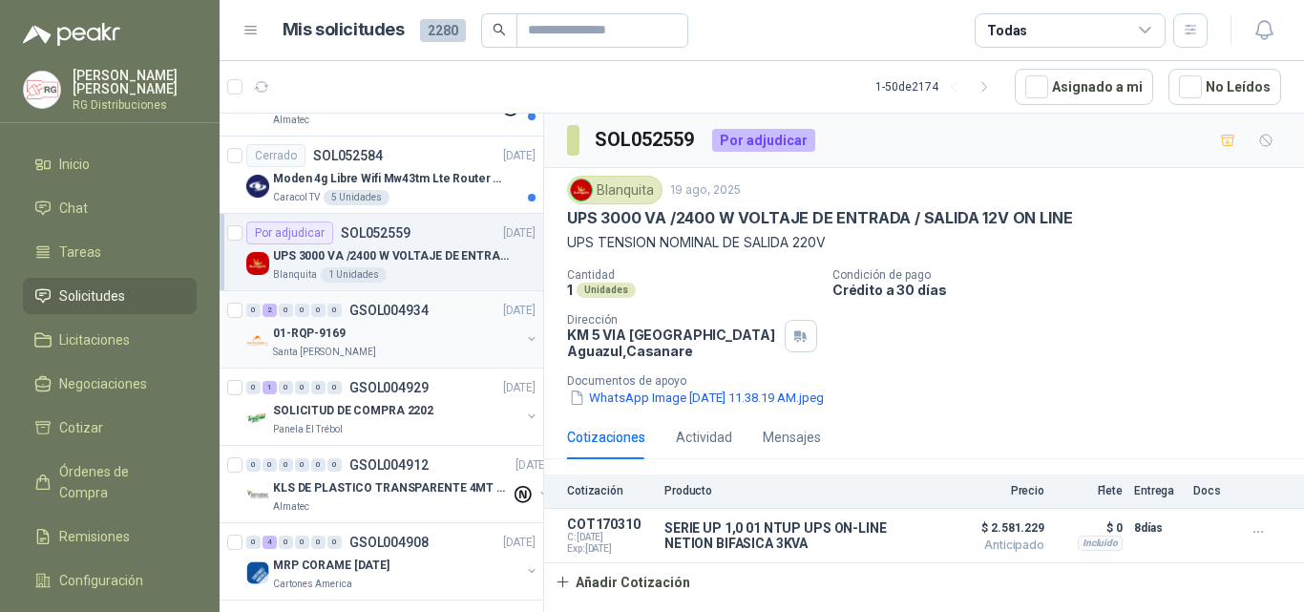
click at [418, 339] on div "01-RQP-9169" at bounding box center [396, 333] width 247 height 23
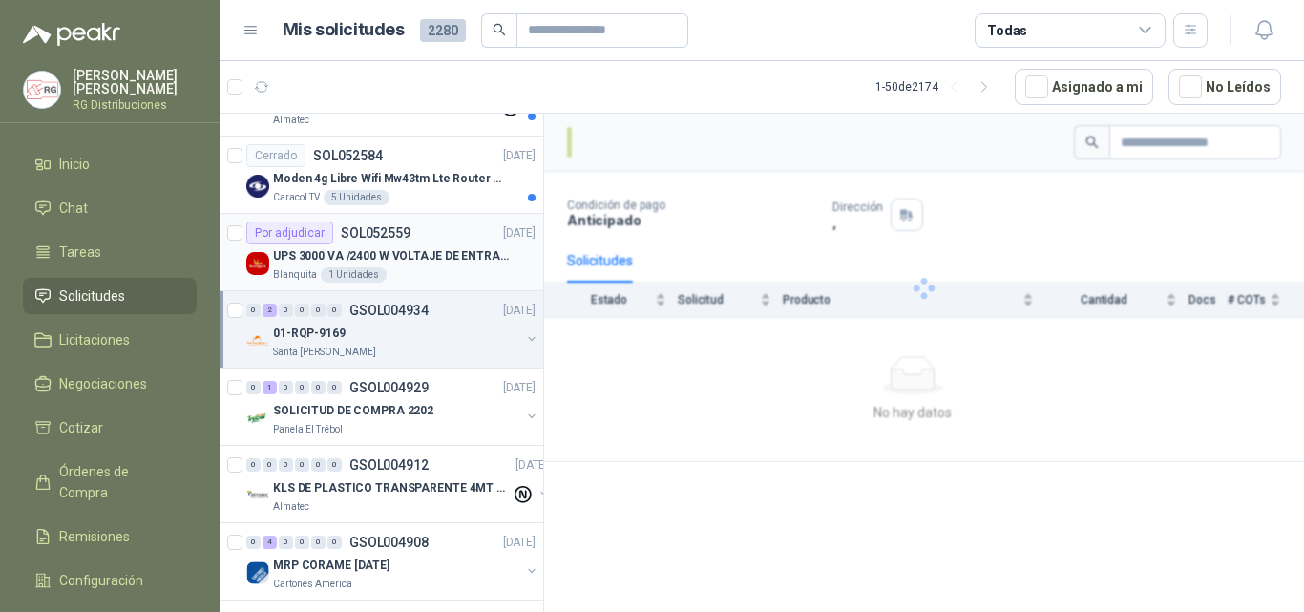
click at [428, 264] on p "UPS 3000 VA /2400 W VOLTAJE DE ENTRADA / SALIDA 12V ON LINE" at bounding box center [392, 256] width 238 height 18
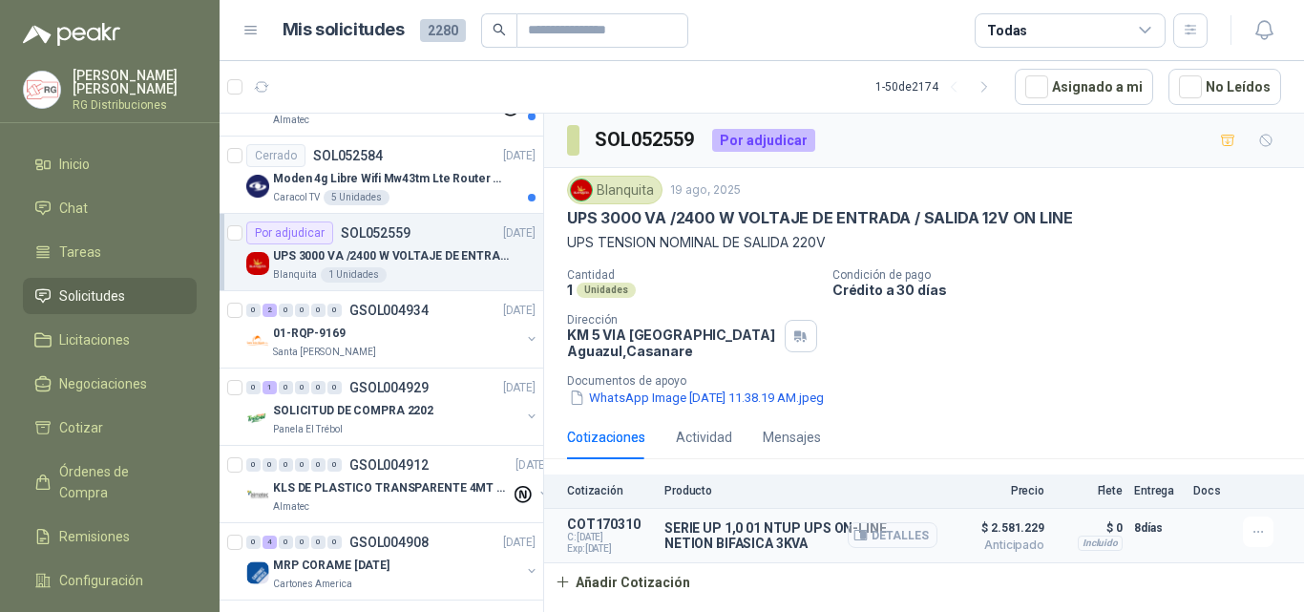
click at [863, 536] on icon "button" at bounding box center [861, 535] width 14 height 14
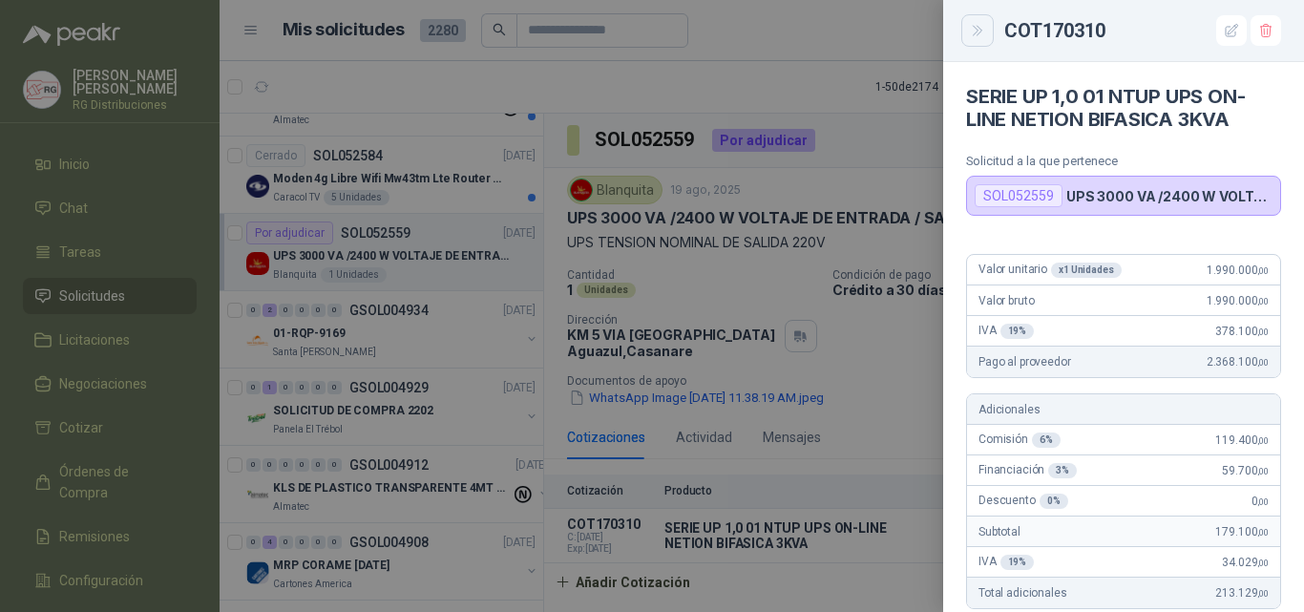
click at [974, 35] on icon "Close" at bounding box center [977, 31] width 9 height 10
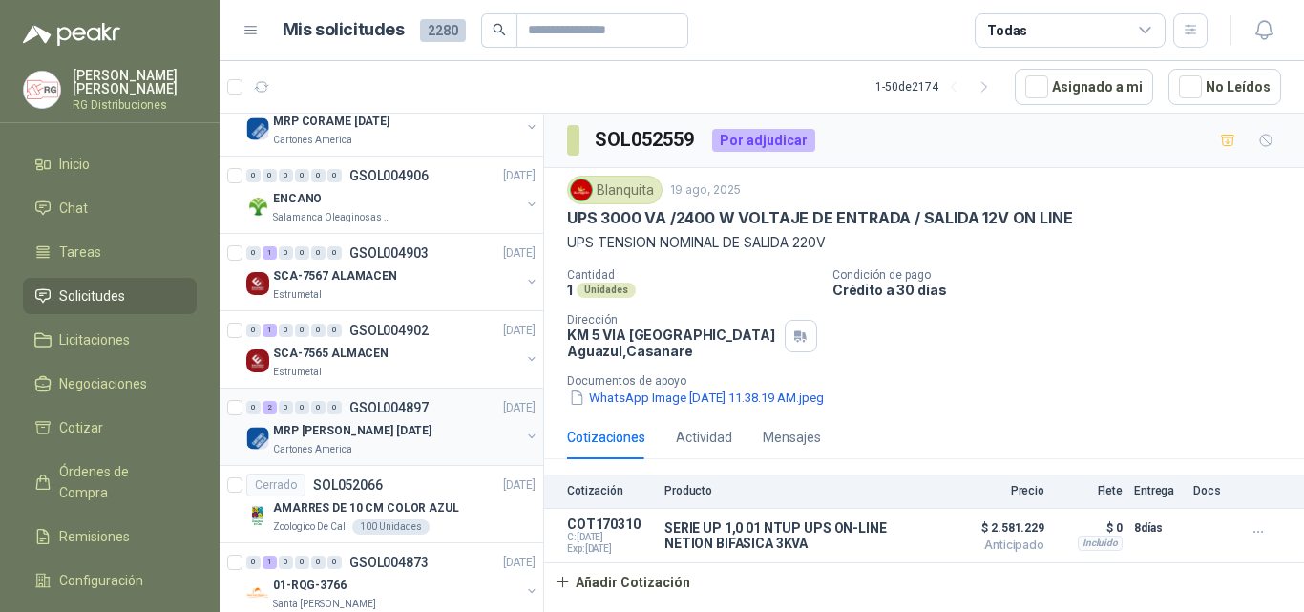
scroll to position [764, 0]
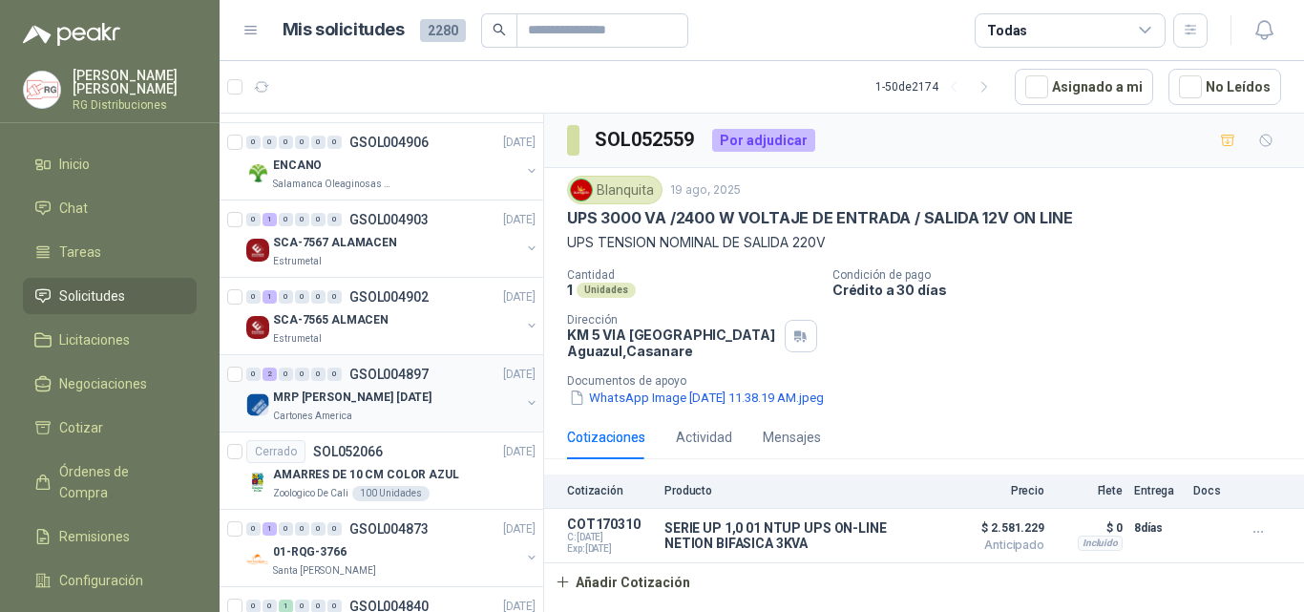
click at [396, 387] on div "MRP [PERSON_NAME] [DATE]" at bounding box center [396, 397] width 247 height 23
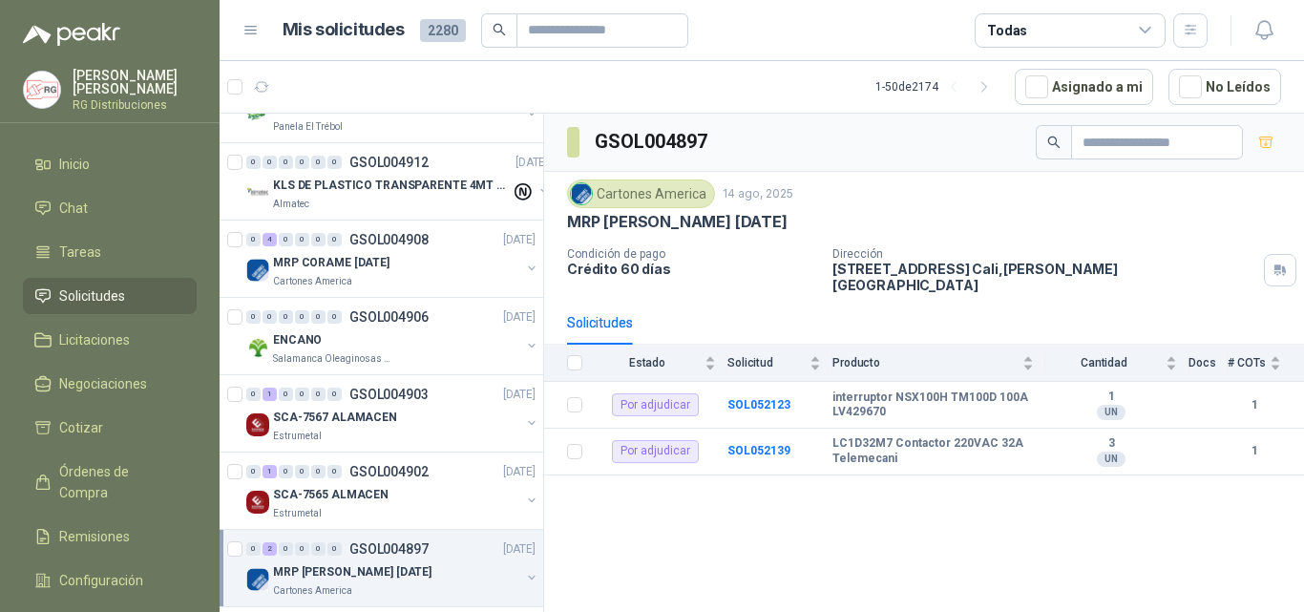
scroll to position [573, 0]
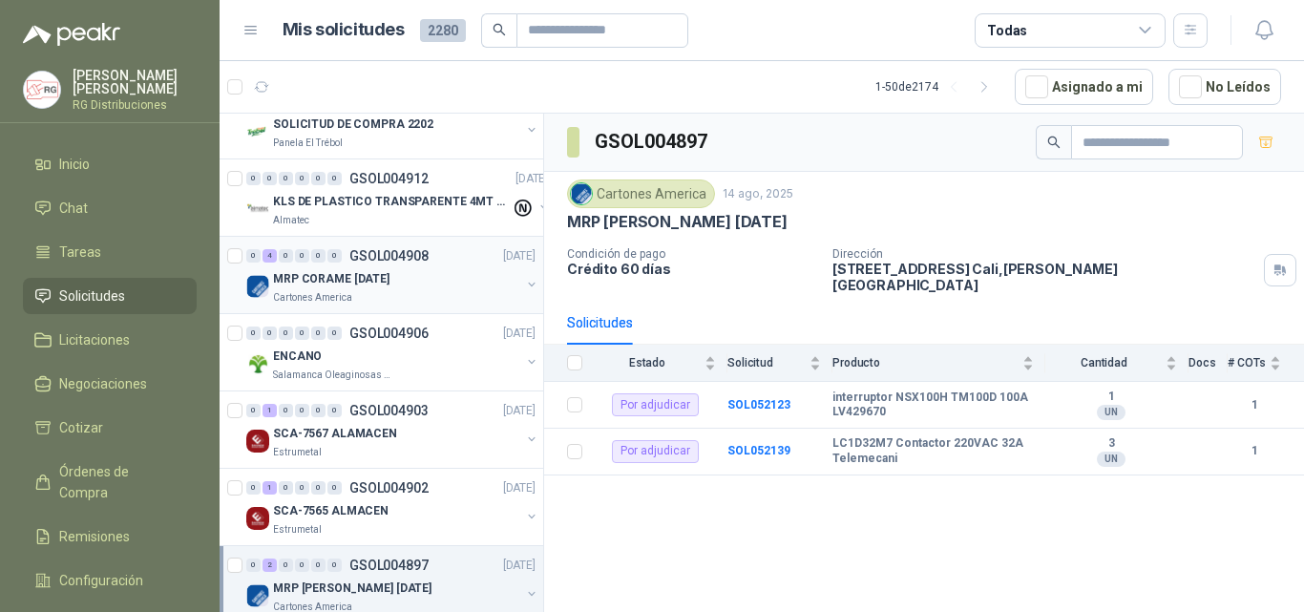
click at [416, 285] on div "MRP CORAME [DATE]" at bounding box center [396, 278] width 247 height 23
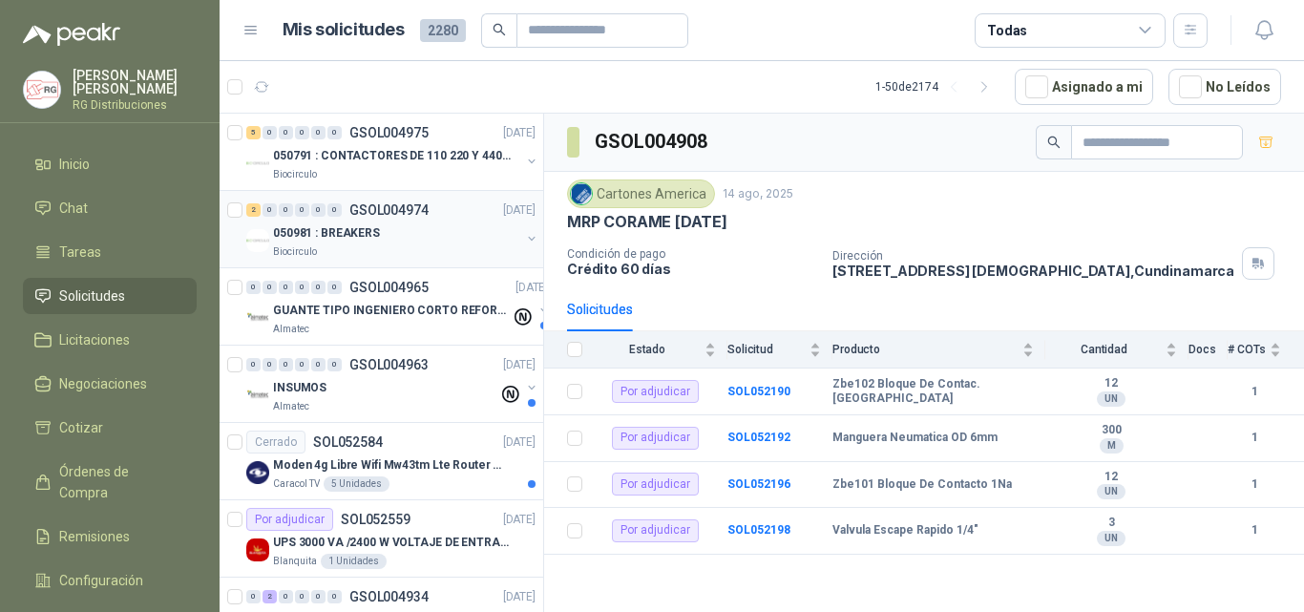
click at [419, 228] on div "050981 : BREAKERS" at bounding box center [396, 233] width 247 height 23
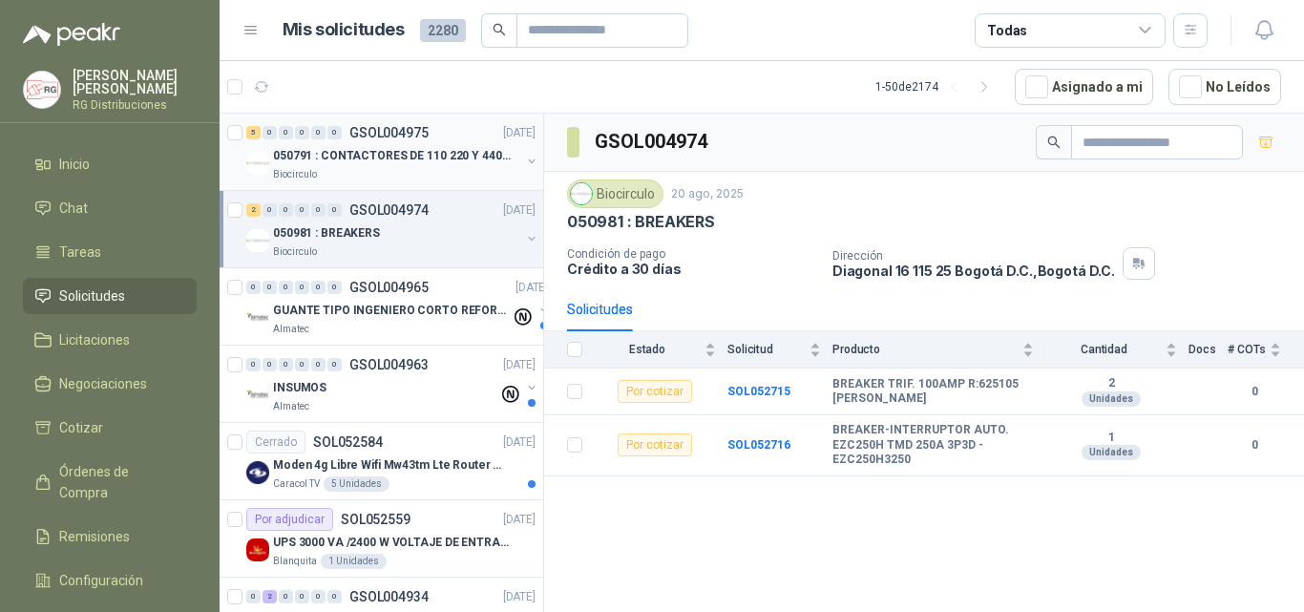
click at [417, 137] on p "GSOL004975" at bounding box center [388, 132] width 79 height 13
